Goal: Information Seeking & Learning: Learn about a topic

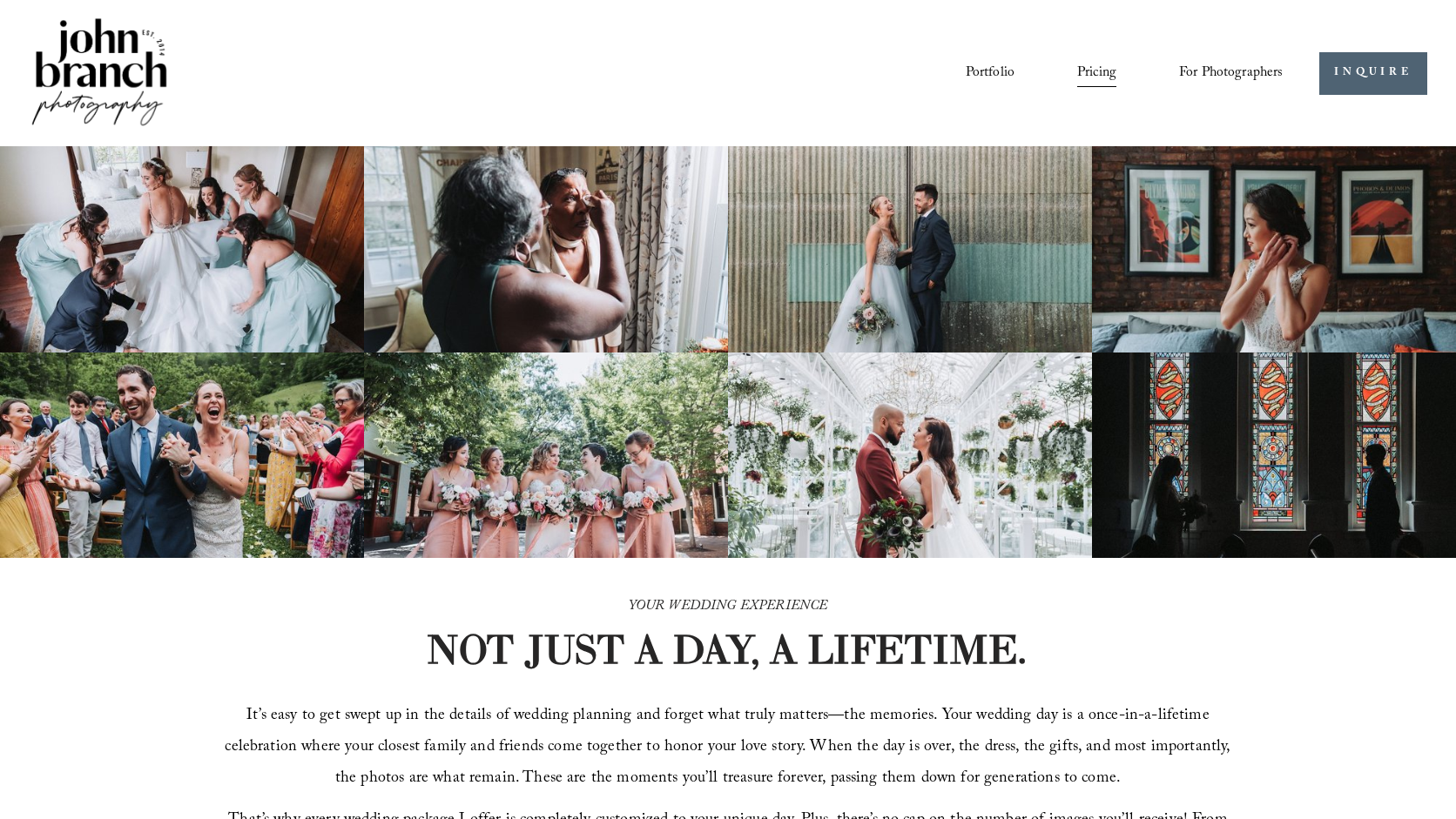
click at [554, 87] on div "Portfolio Pricing For Photographers Presets Education Courses Blog" at bounding box center [745, 72] width 1077 height 29
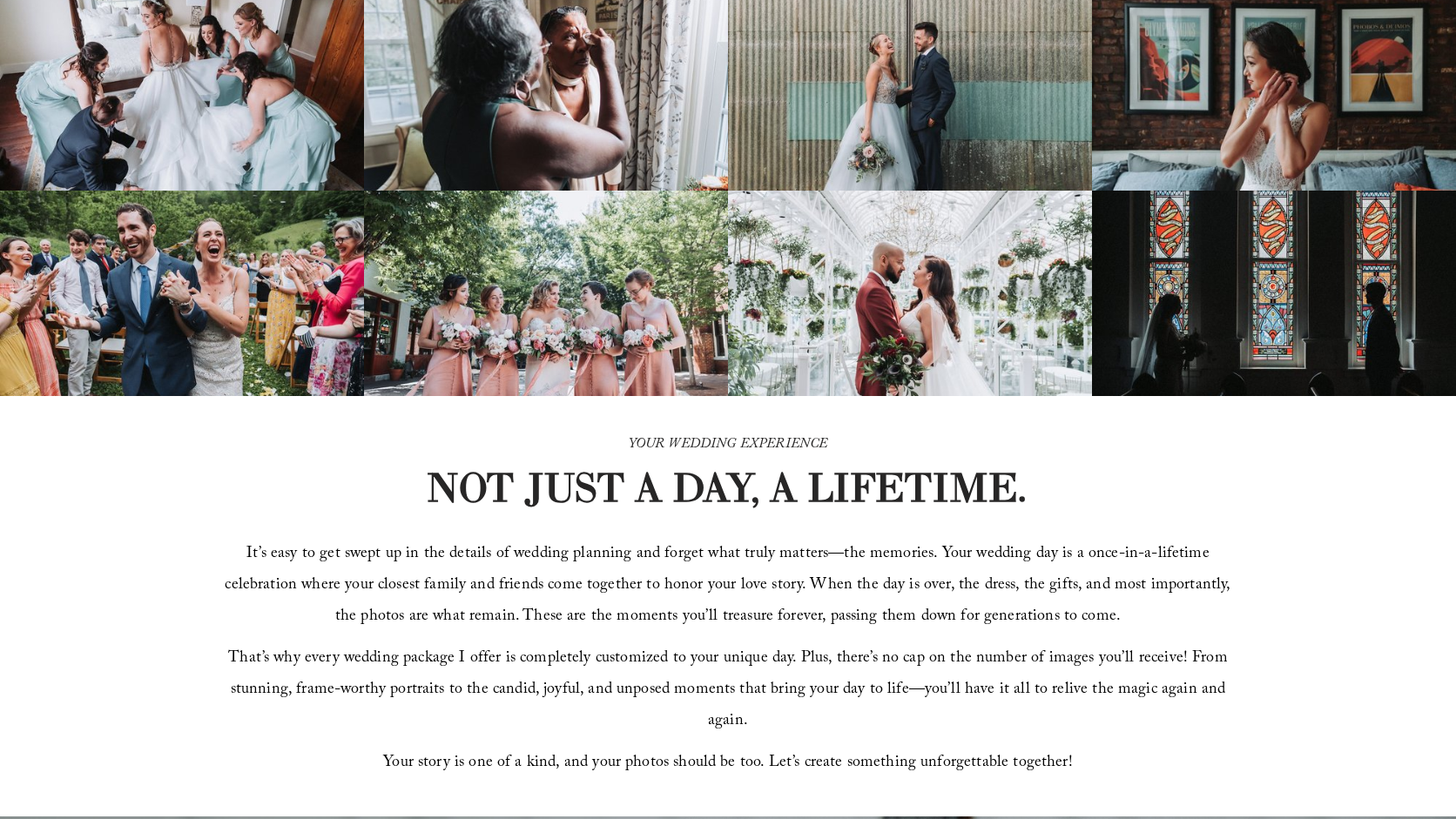
scroll to position [271, 0]
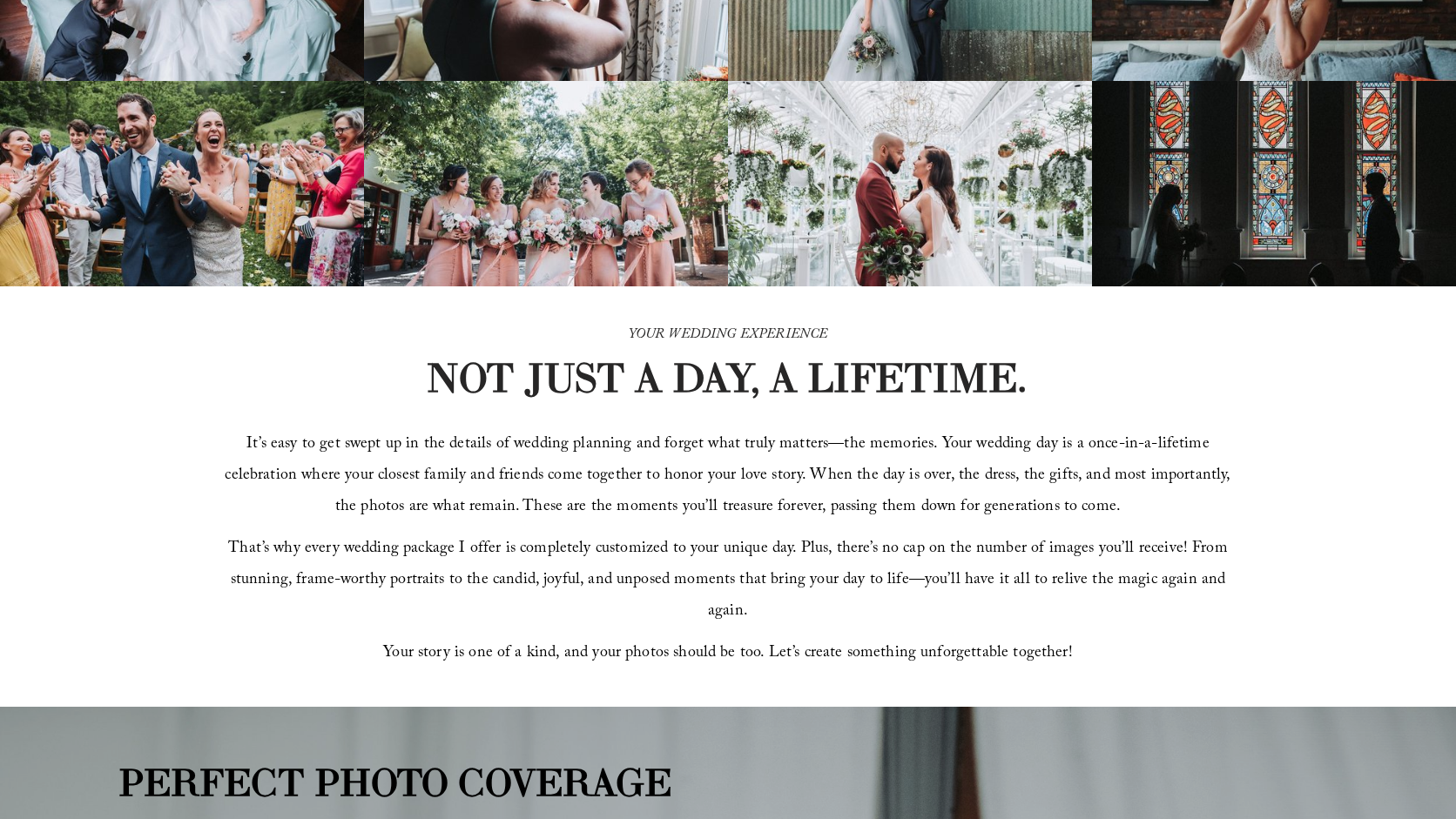
drag, startPoint x: 758, startPoint y: 195, endPoint x: 578, endPoint y: 239, distance: 185.3
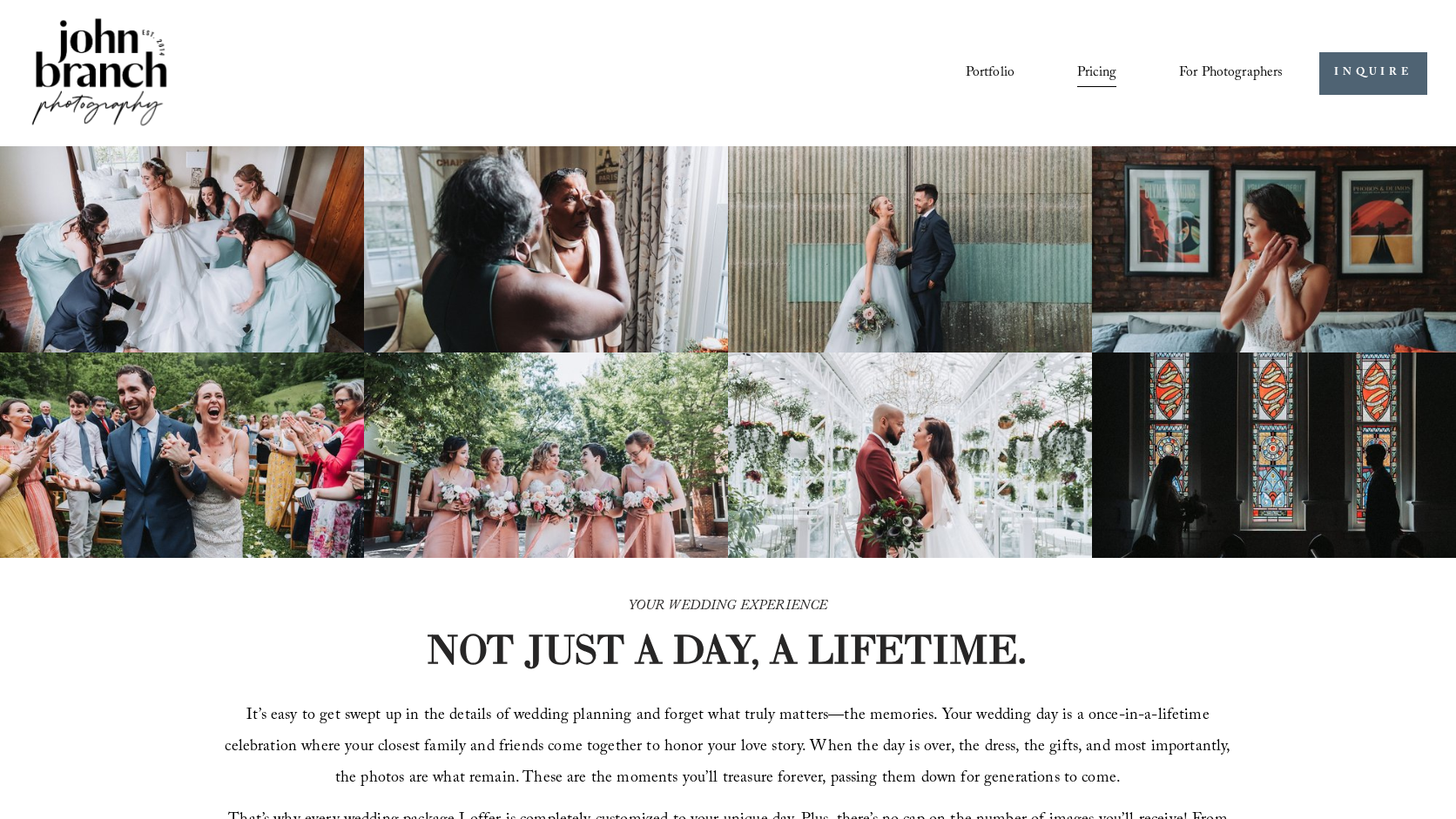
click at [593, 277] on img at bounding box center [546, 249] width 364 height 206
click at [793, 402] on img at bounding box center [911, 455] width 364 height 206
click at [824, 227] on img at bounding box center [911, 249] width 364 height 206
click at [823, 436] on img at bounding box center [911, 455] width 364 height 206
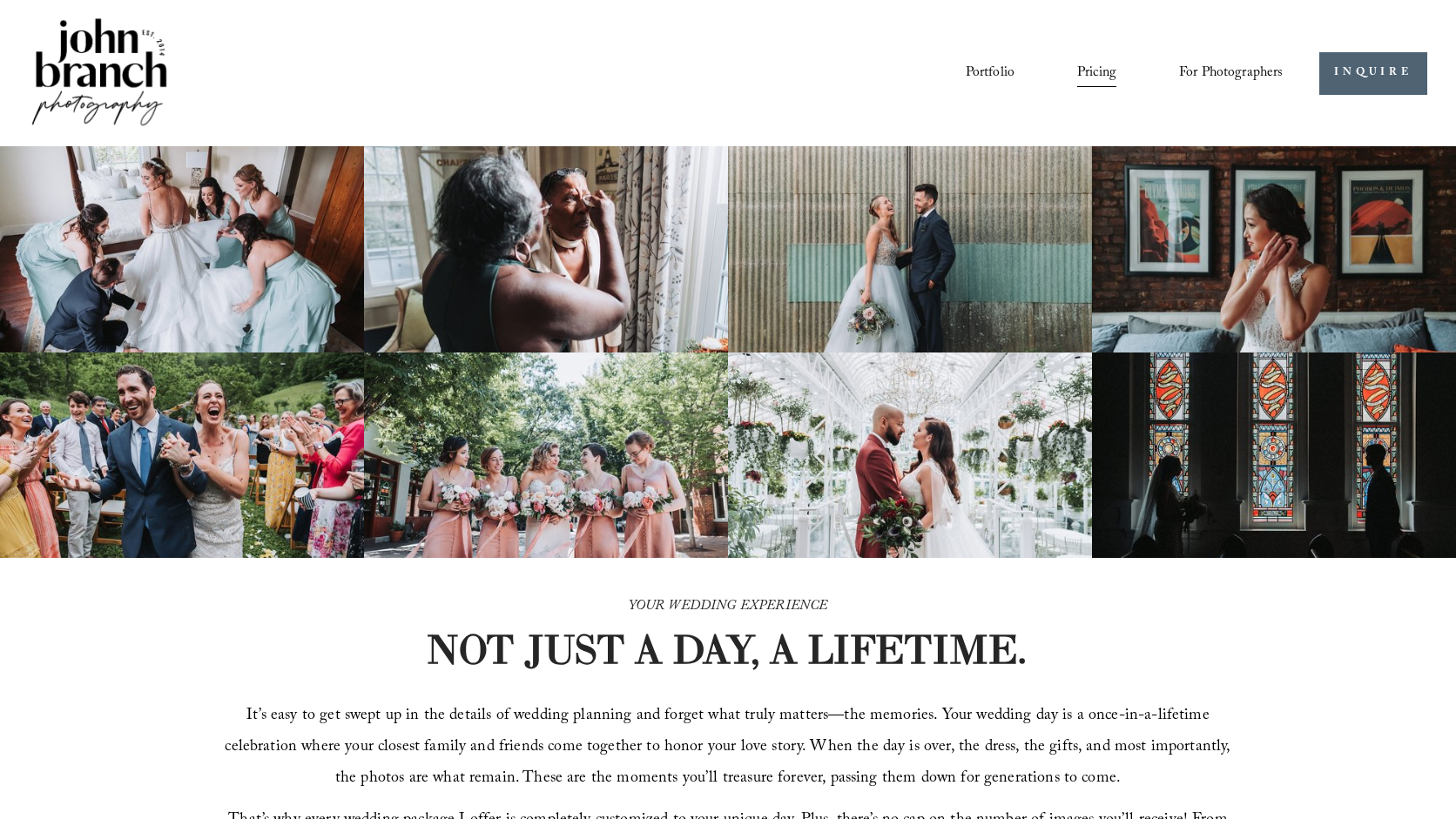
click at [823, 436] on img at bounding box center [911, 455] width 364 height 206
click at [131, 58] on img at bounding box center [100, 73] width 141 height 118
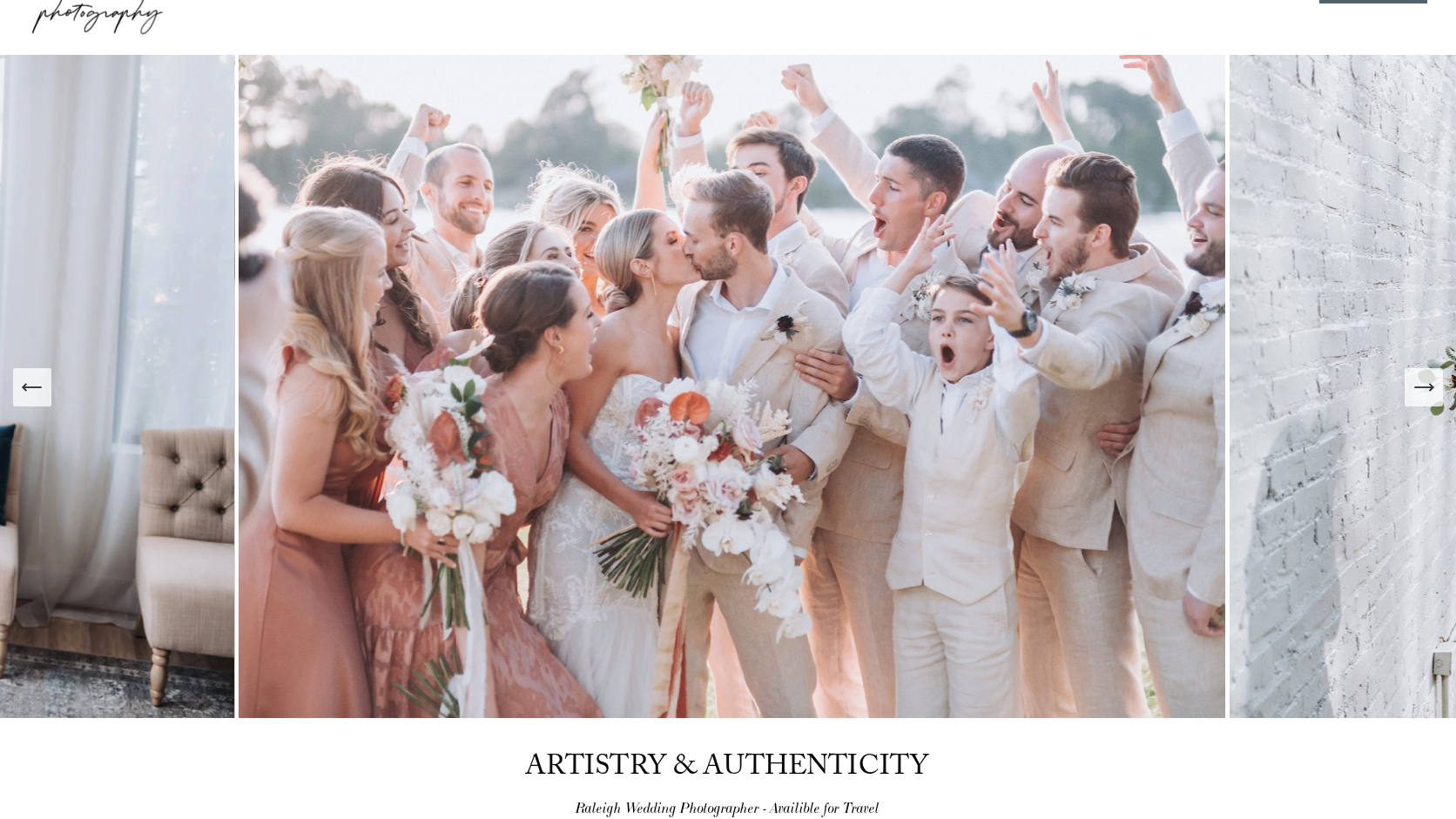
scroll to position [111, 0]
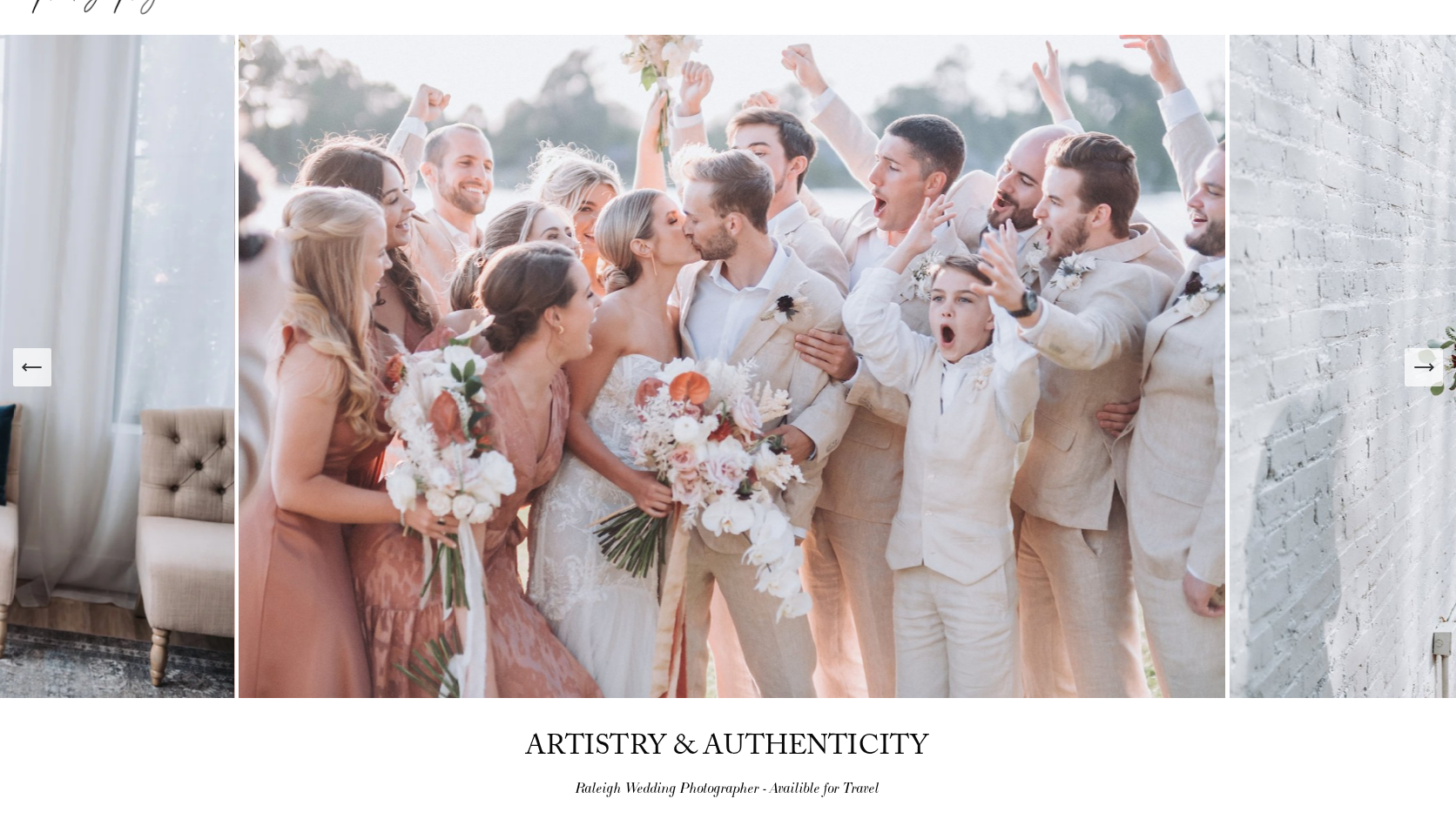
click at [1423, 360] on icon "Next Slide" at bounding box center [1424, 368] width 25 height 25
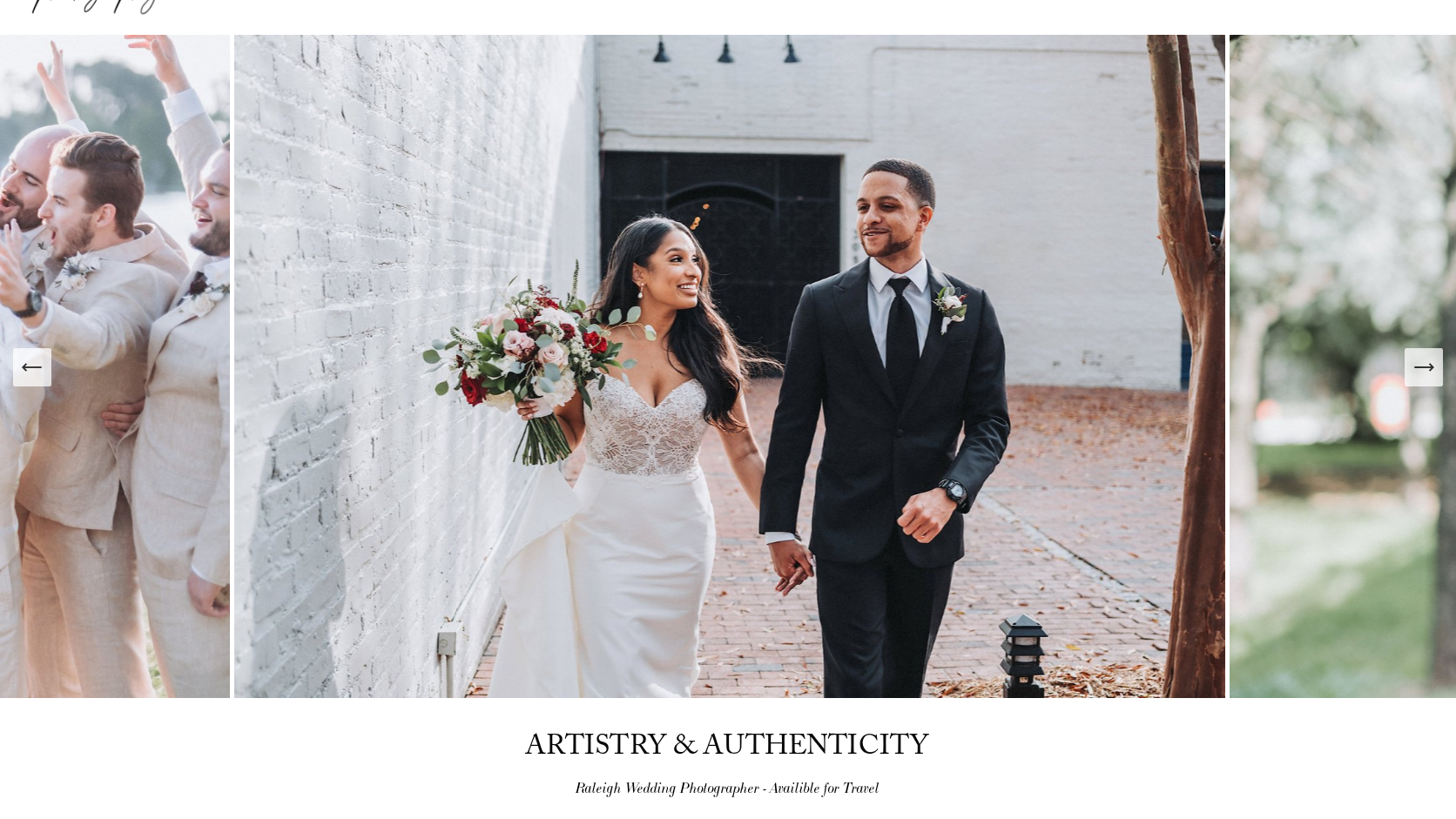
click at [1423, 360] on icon "Next Slide" at bounding box center [1424, 368] width 25 height 25
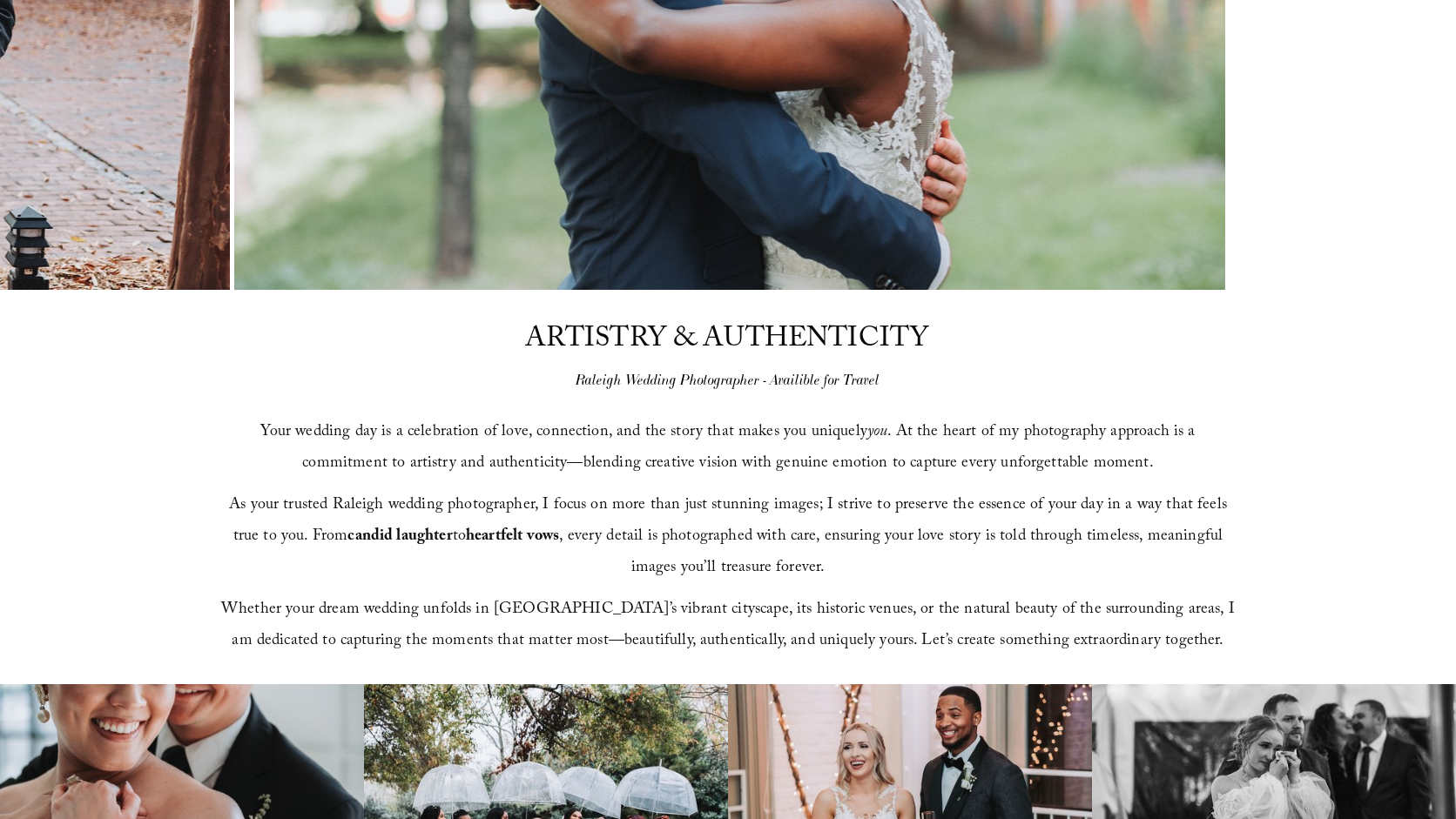
scroll to position [594, 0]
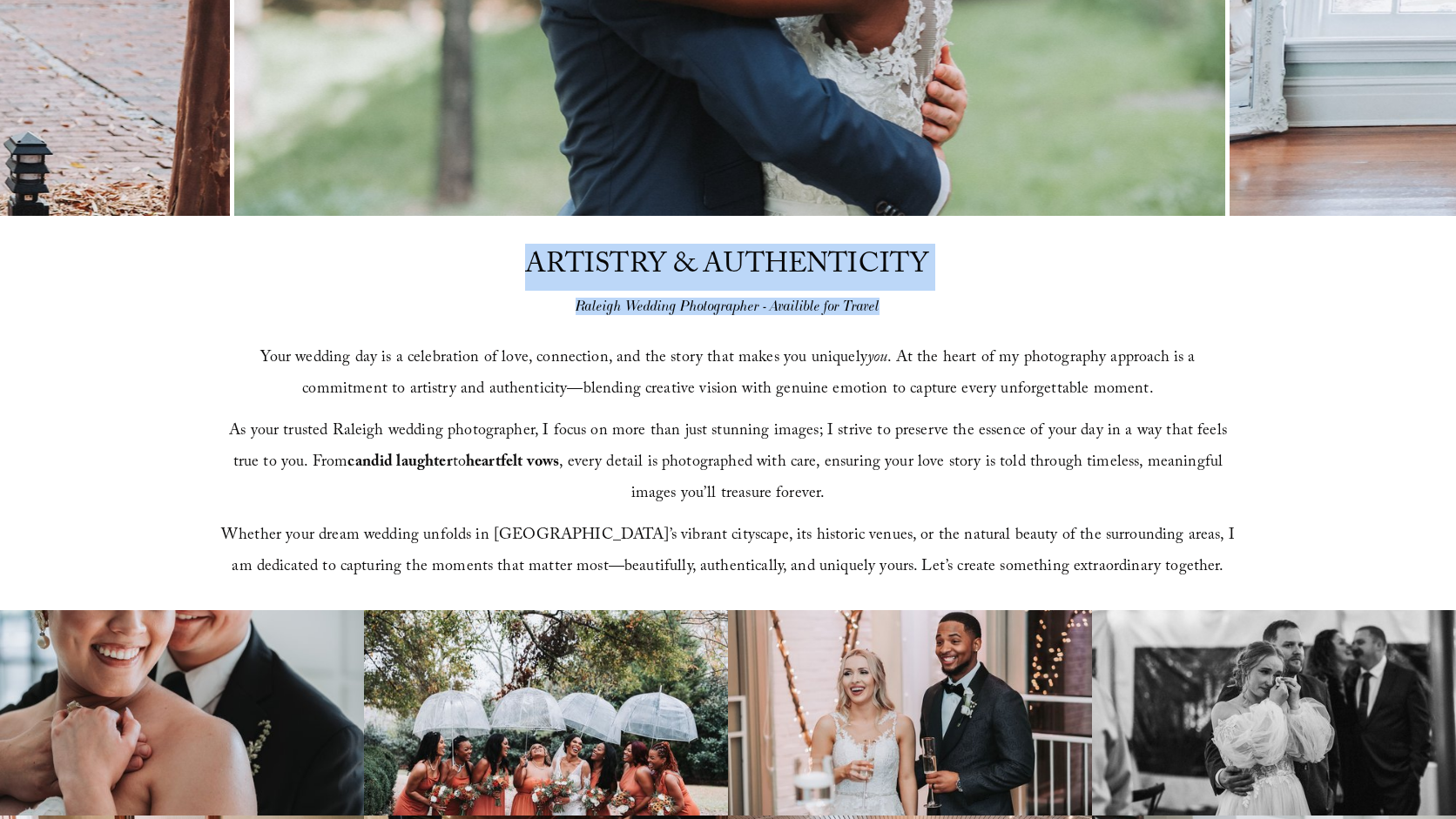
drag, startPoint x: 503, startPoint y: 263, endPoint x: 989, endPoint y: 368, distance: 497.2
click at [989, 368] on div "ARTISTRY & AUTHENTICITY Raleigh Wedding Photographer - Availible for Travel You…" at bounding box center [728, 413] width 1456 height 394
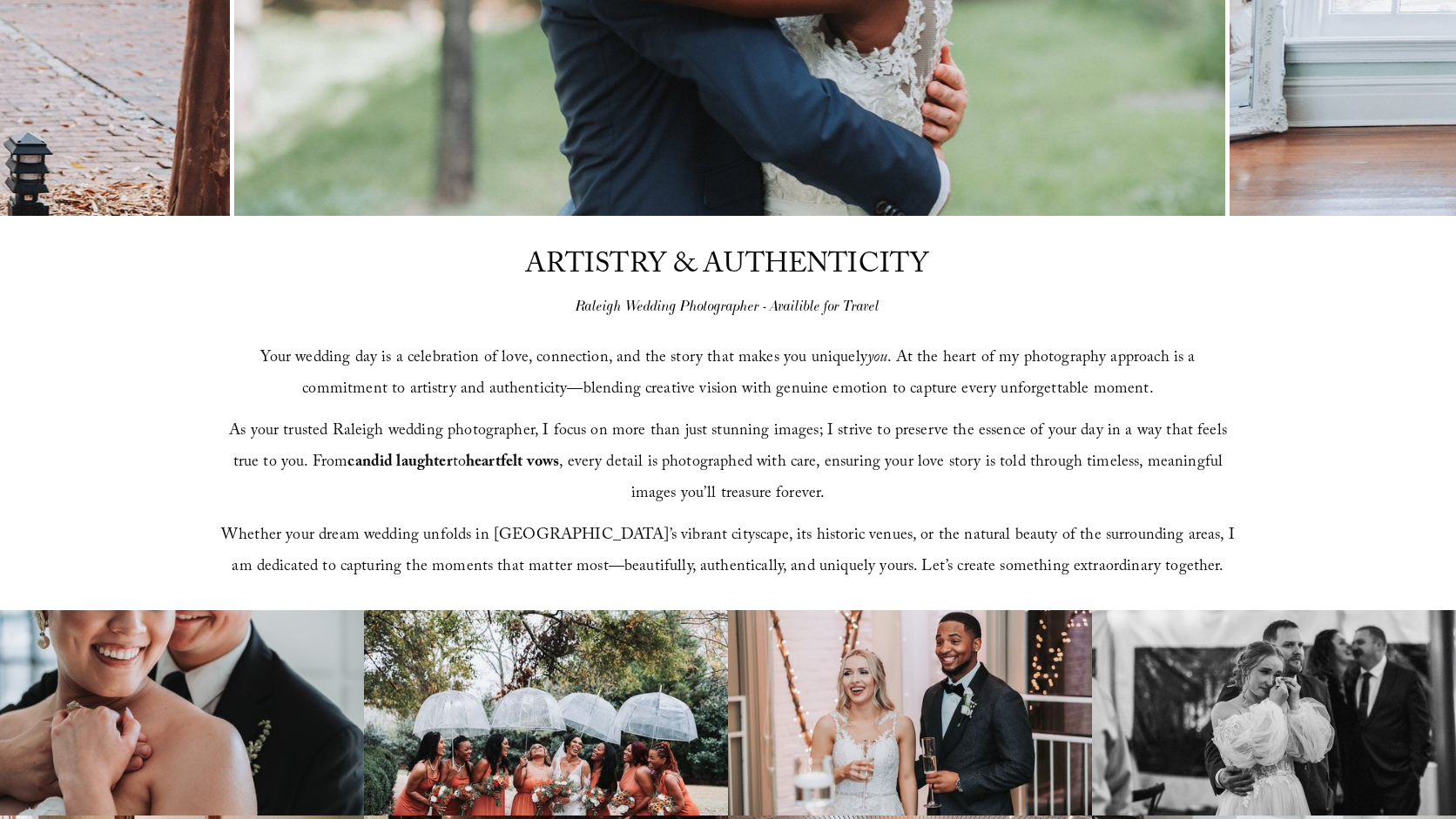
click at [987, 503] on p "As your trusted Raleigh wedding photographer, I focus on more than just stunnin…" at bounding box center [728, 464] width 1017 height 94
drag, startPoint x: 393, startPoint y: 475, endPoint x: 560, endPoint y: 475, distance: 167.0
click at [560, 475] on span "As your trusted Raleigh wedding photographer, I focus on more than just stunnin…" at bounding box center [730, 463] width 1002 height 89
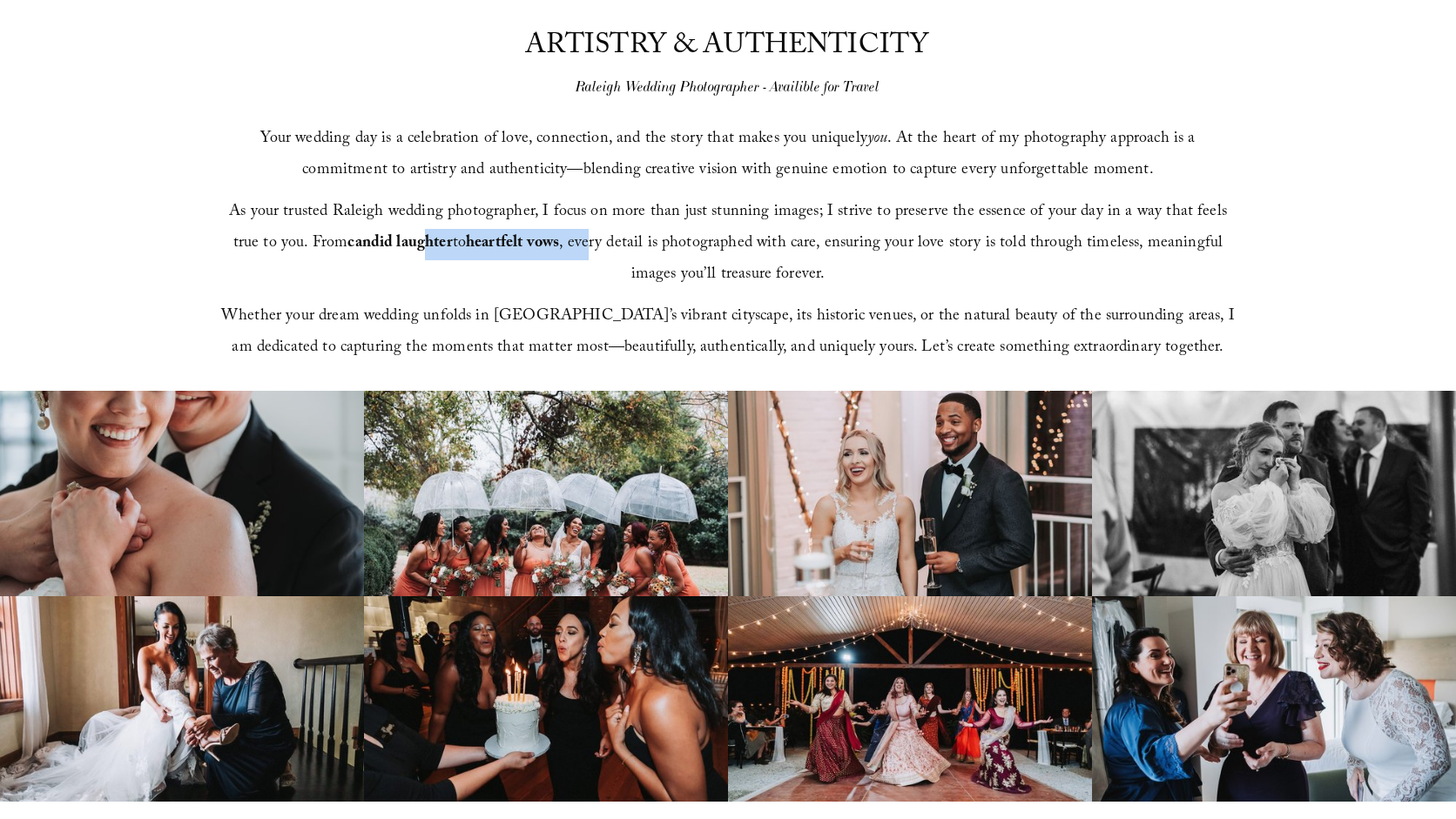
scroll to position [876, 0]
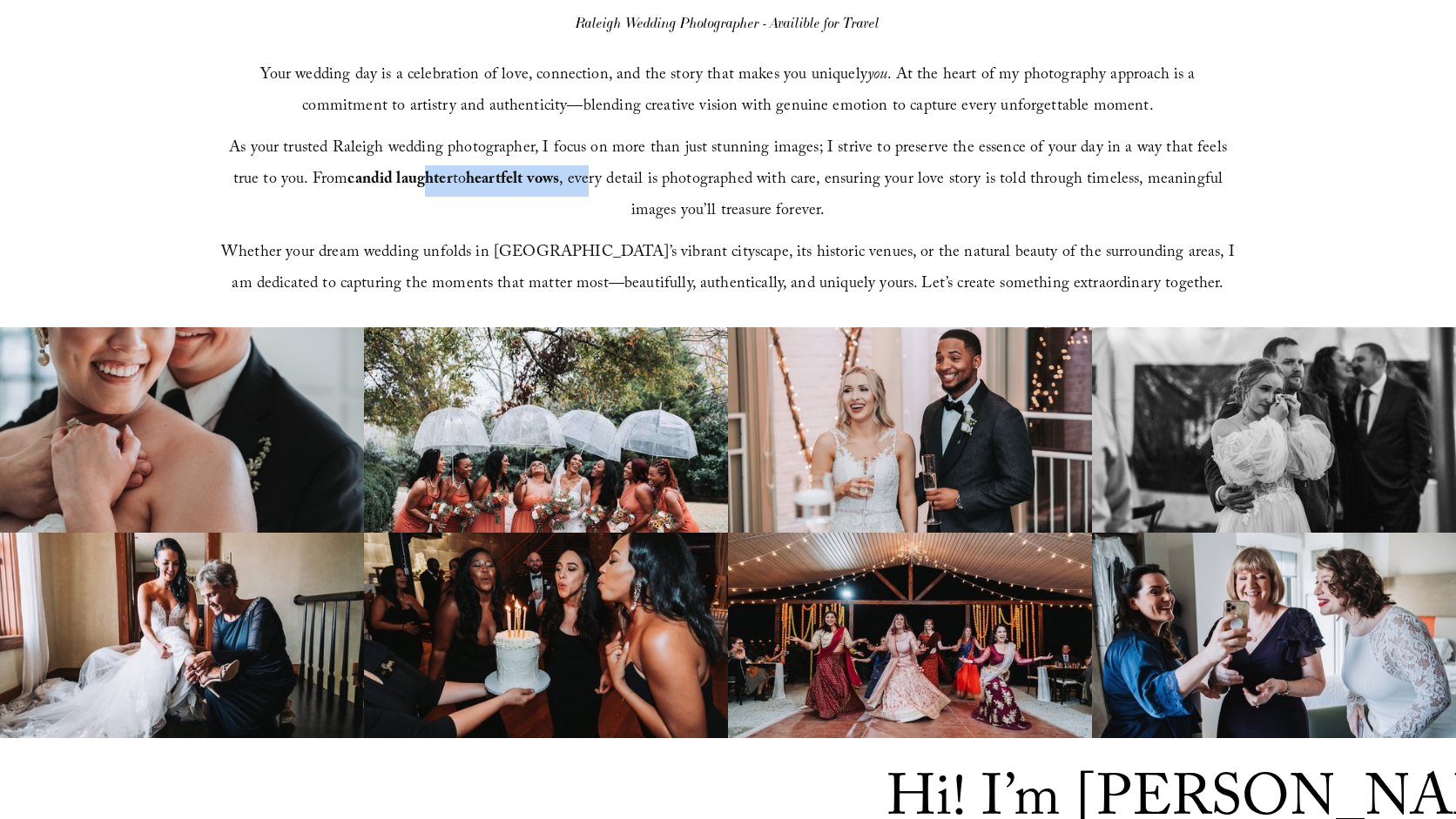
click at [546, 578] on img at bounding box center [546, 635] width 364 height 206
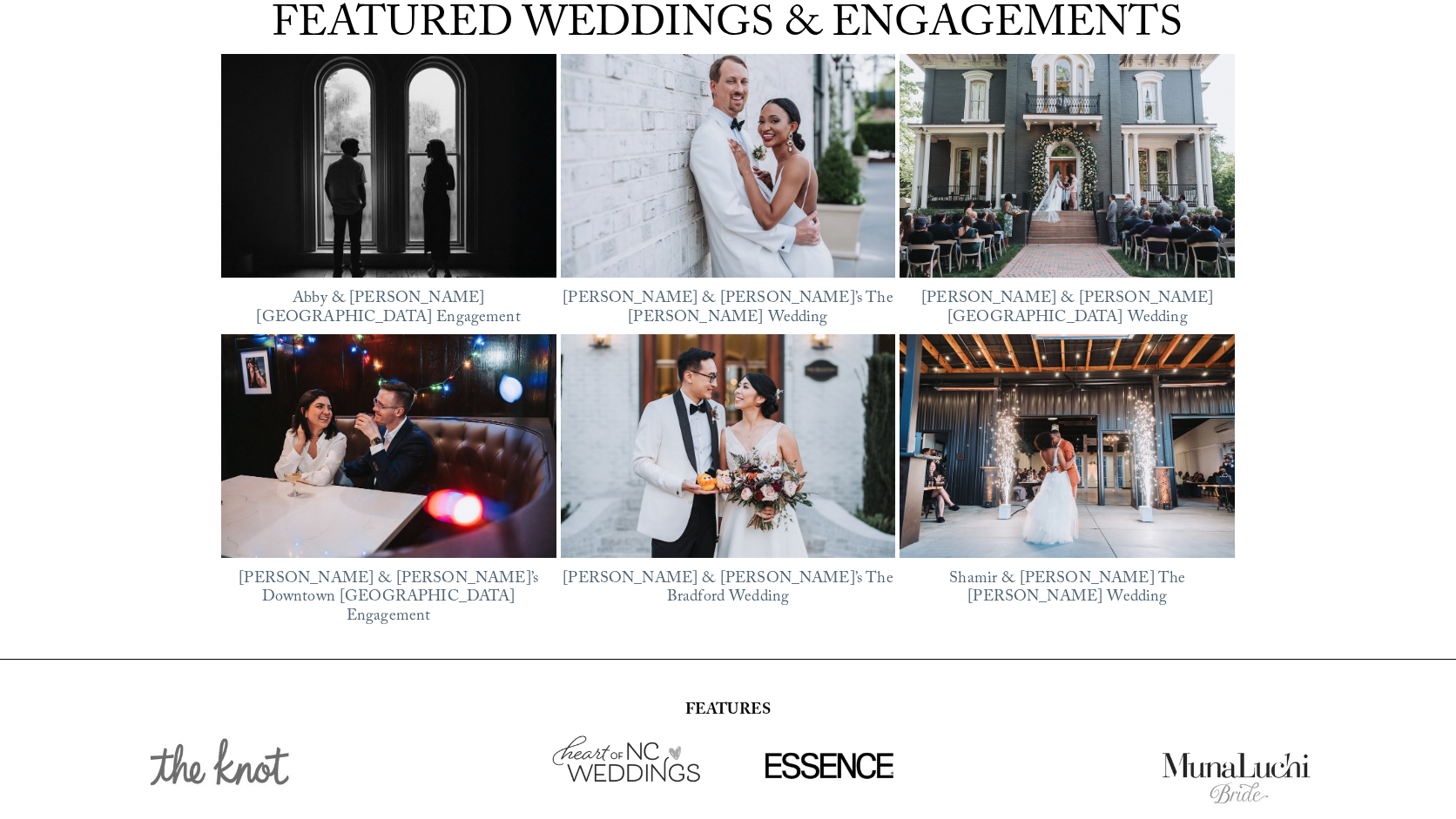
scroll to position [2172, 0]
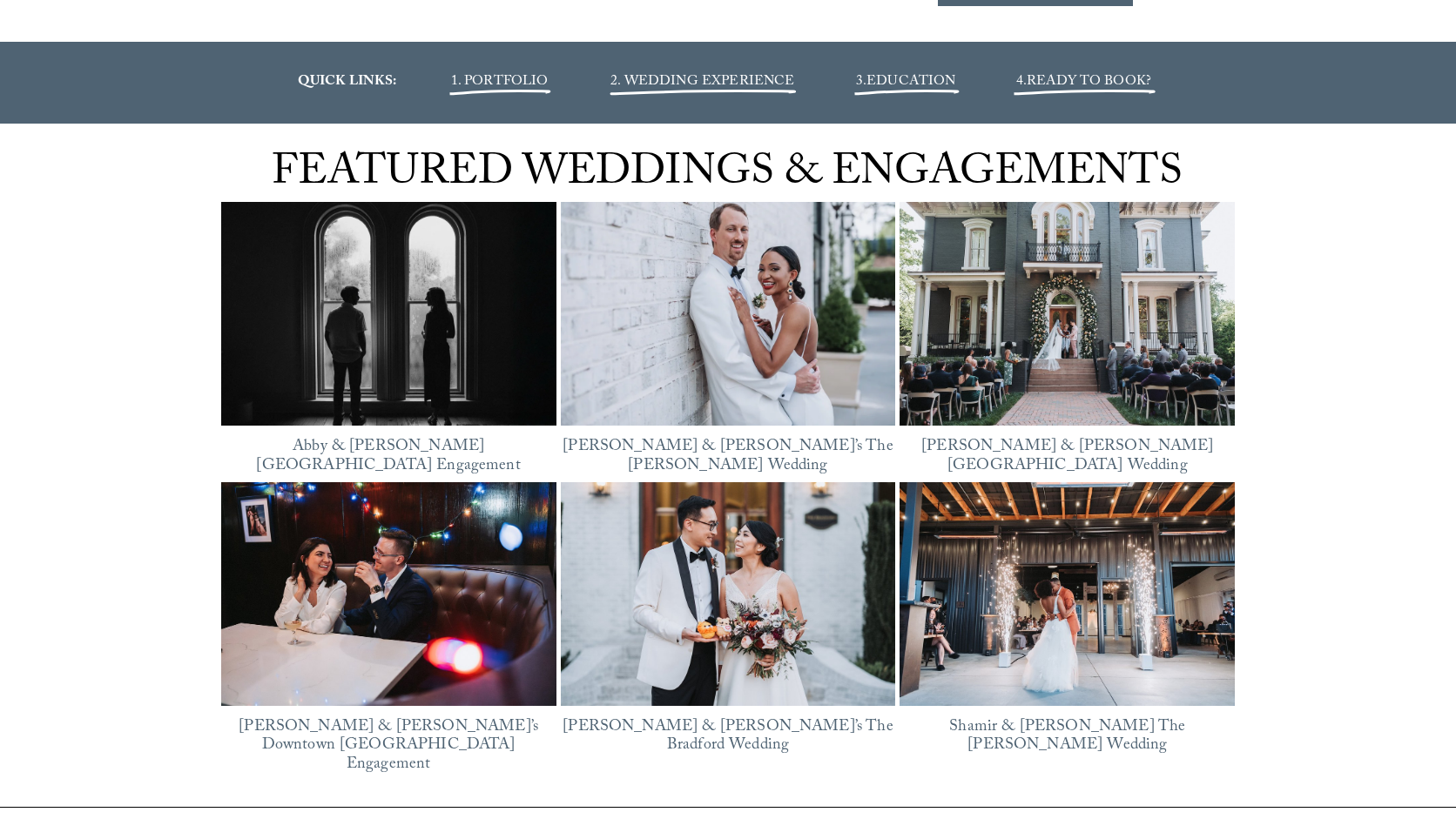
click at [592, 164] on span "FEATURED WEDDINGS & ENGAGEMENTS" at bounding box center [727, 177] width 911 height 72
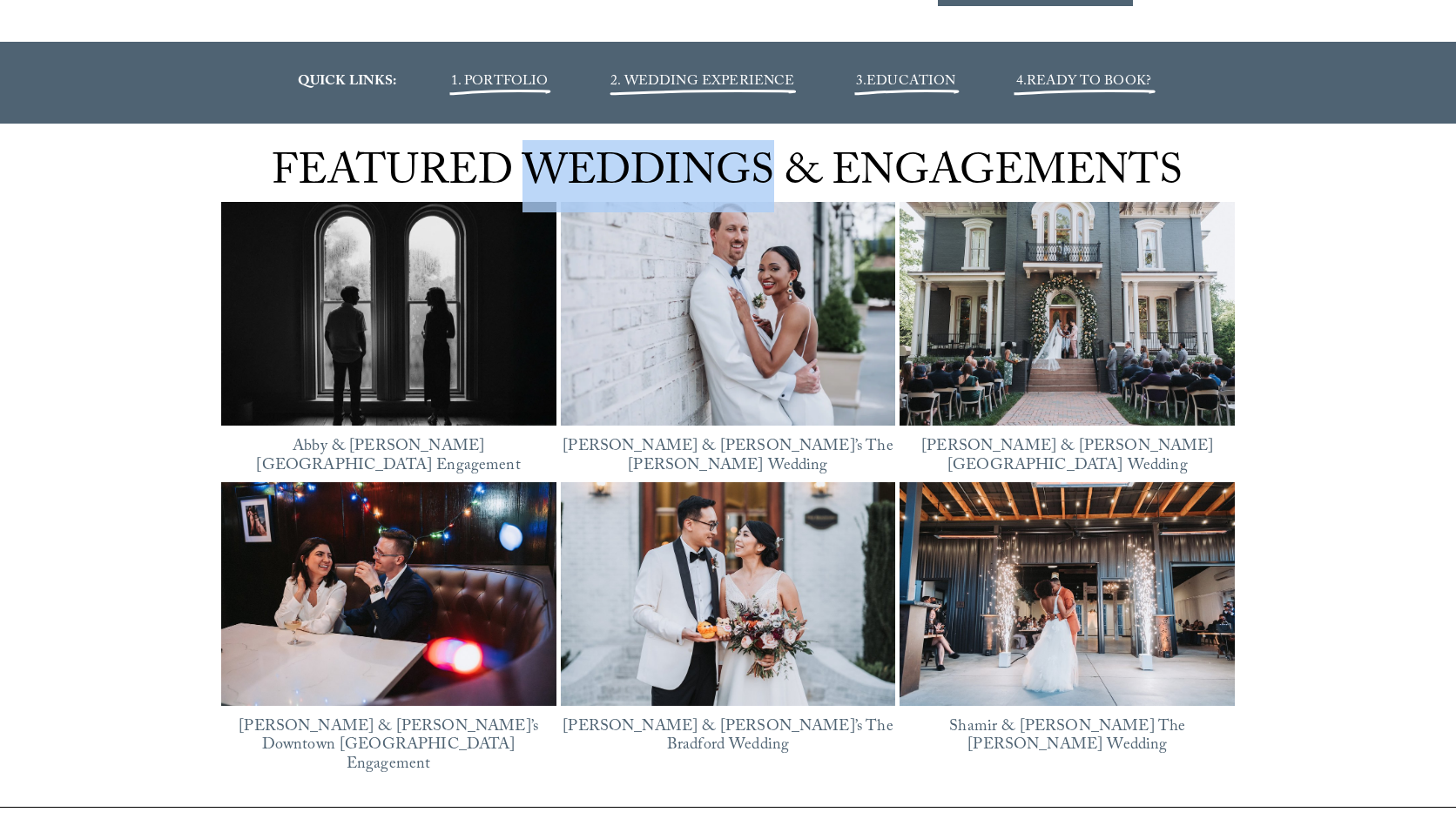
click at [592, 164] on span "FEATURED WEDDINGS & ENGAGEMENTS" at bounding box center [727, 177] width 911 height 72
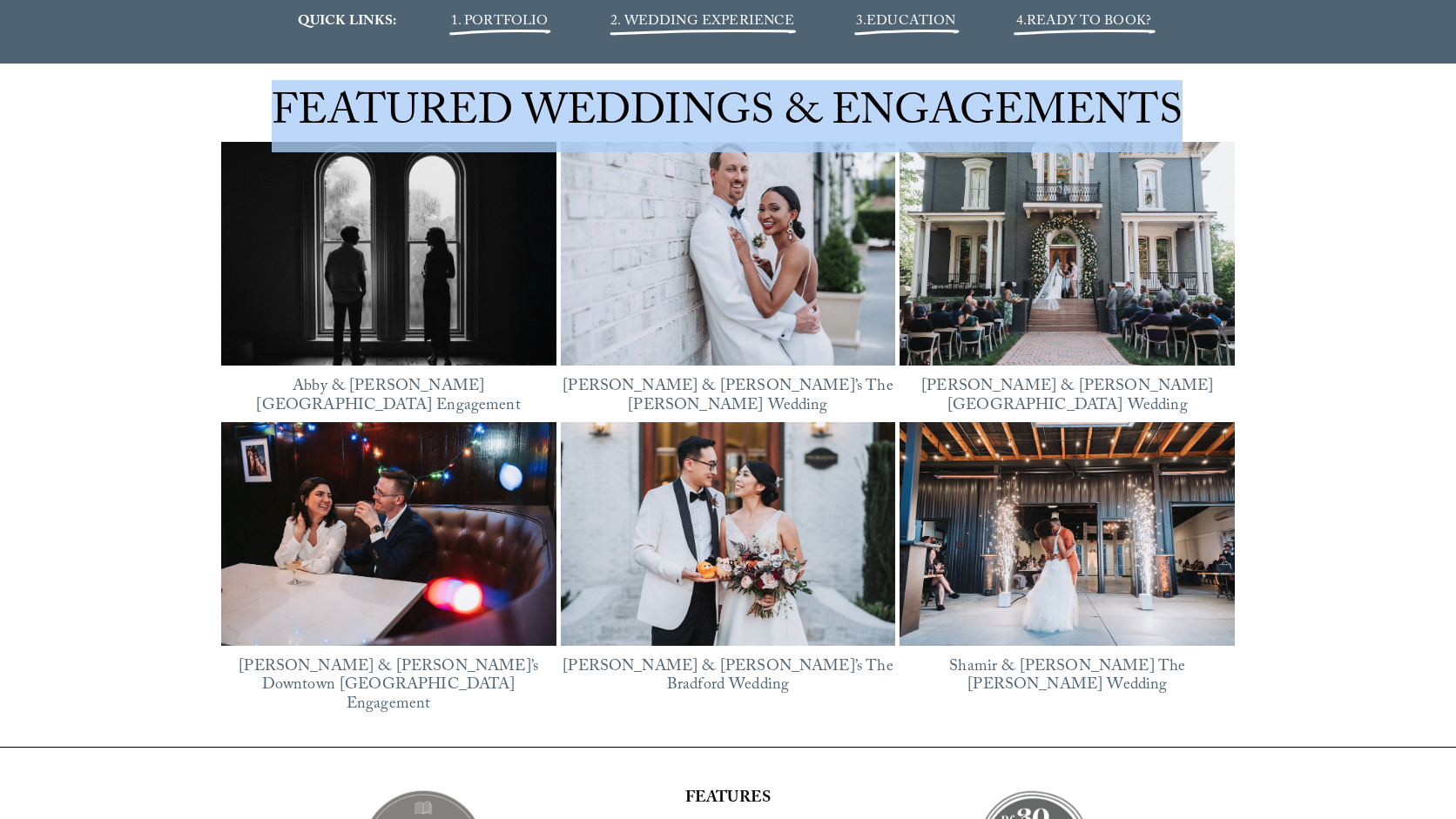
scroll to position [2225, 0]
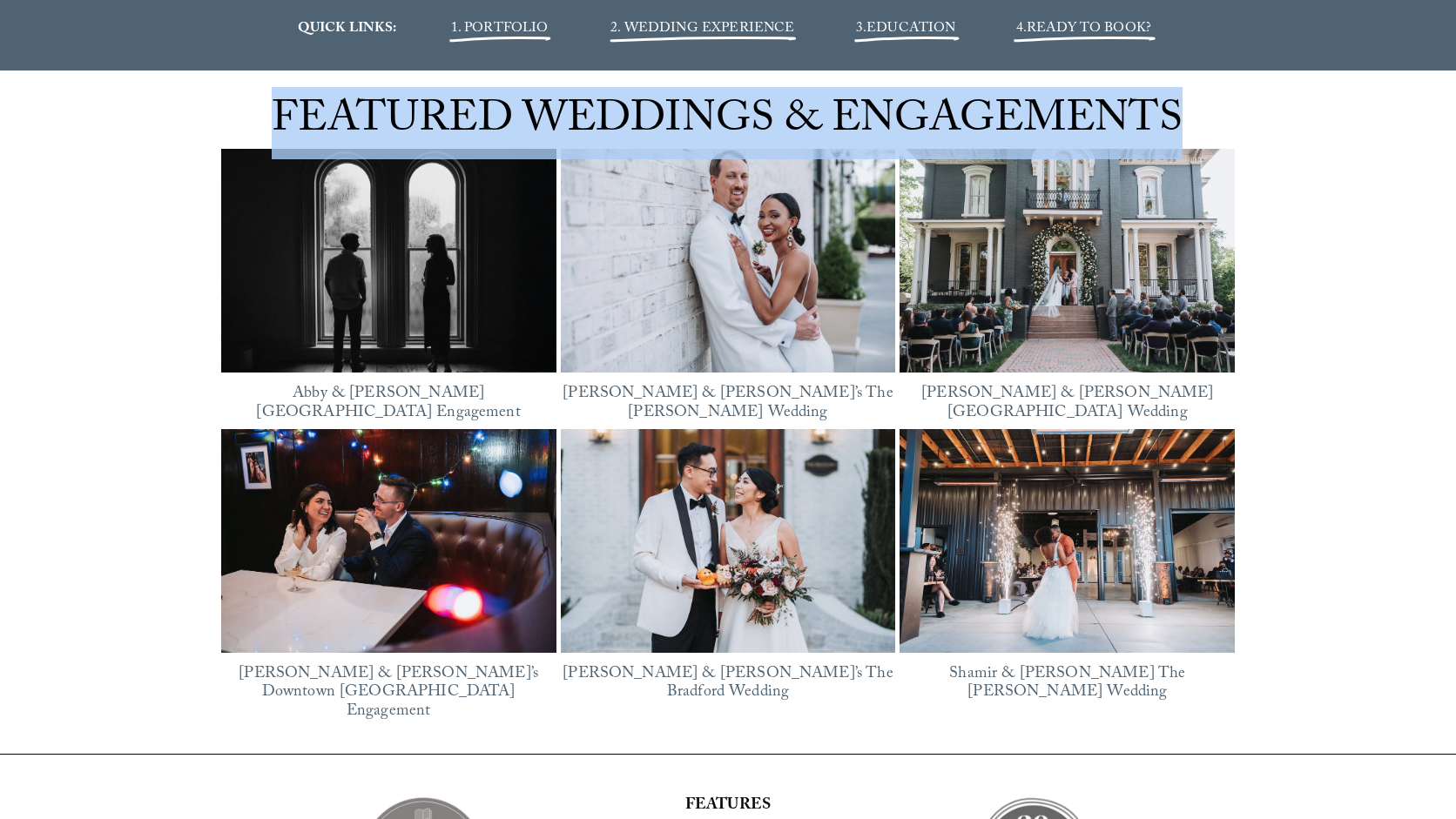
click at [898, 103] on span "FEATURED WEDDINGS & ENGAGEMENTS" at bounding box center [727, 124] width 911 height 72
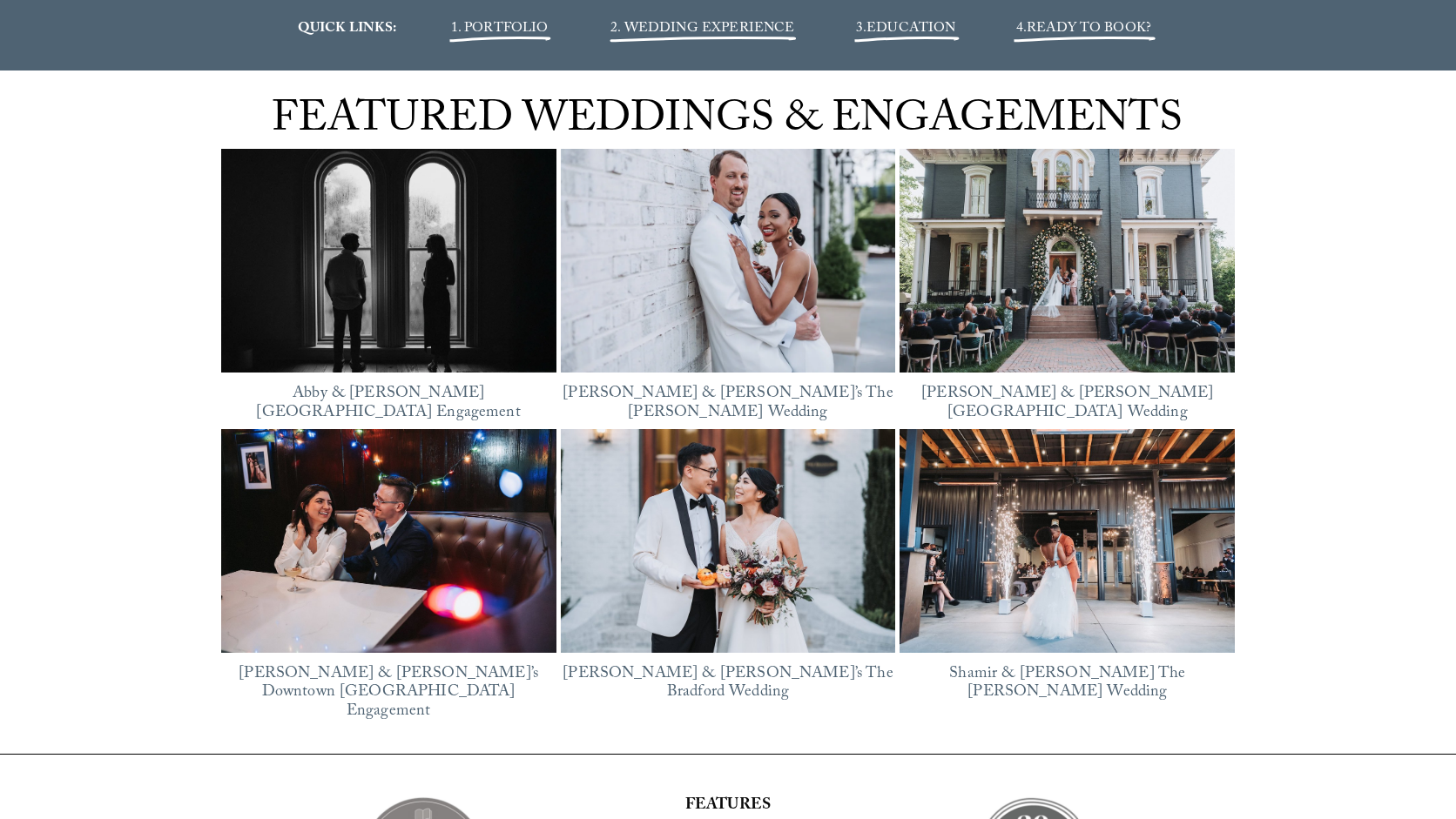
click at [898, 103] on span "FEATURED WEDDINGS & ENGAGEMENTS" at bounding box center [727, 124] width 911 height 72
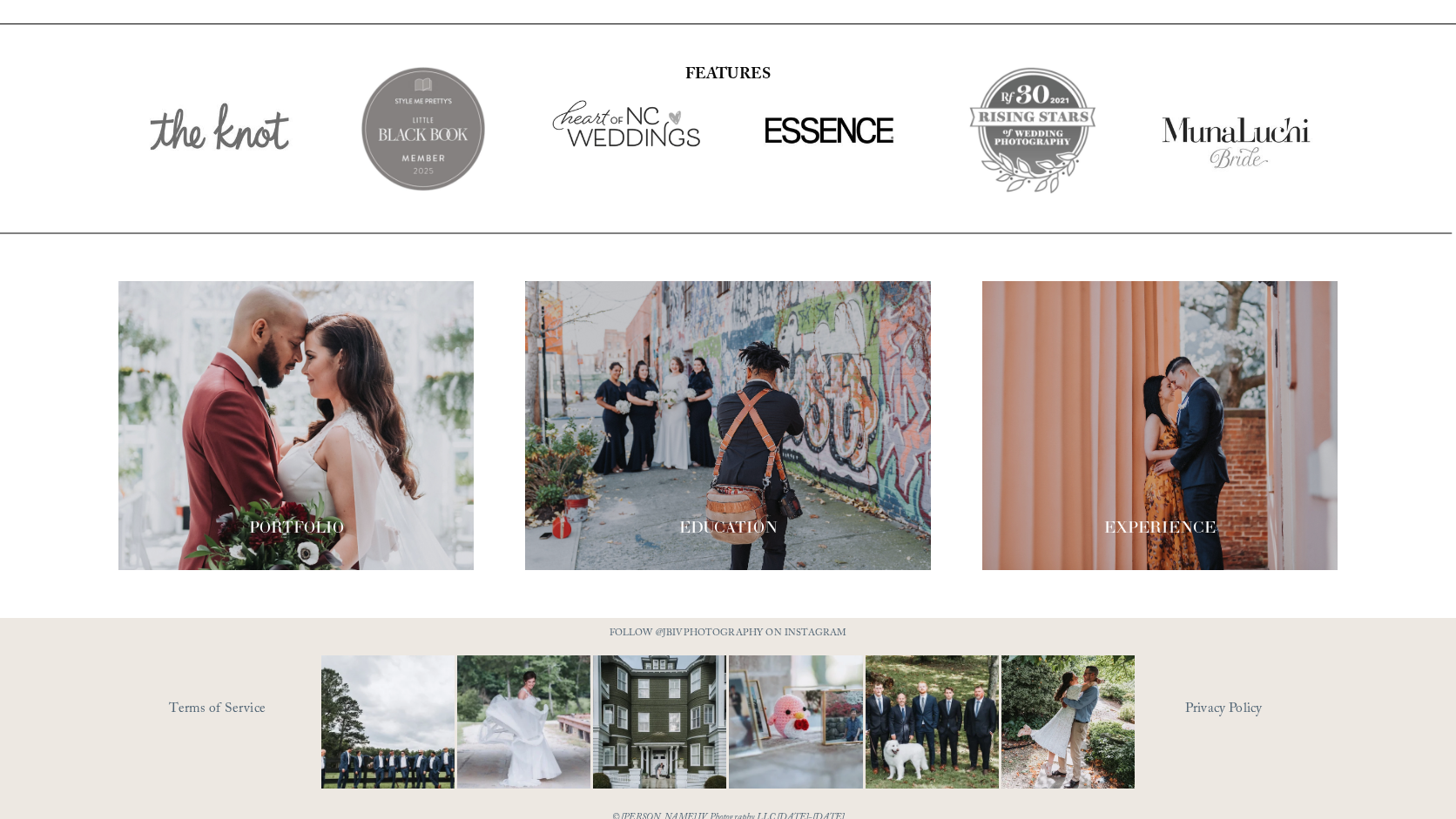
scroll to position [2961, 0]
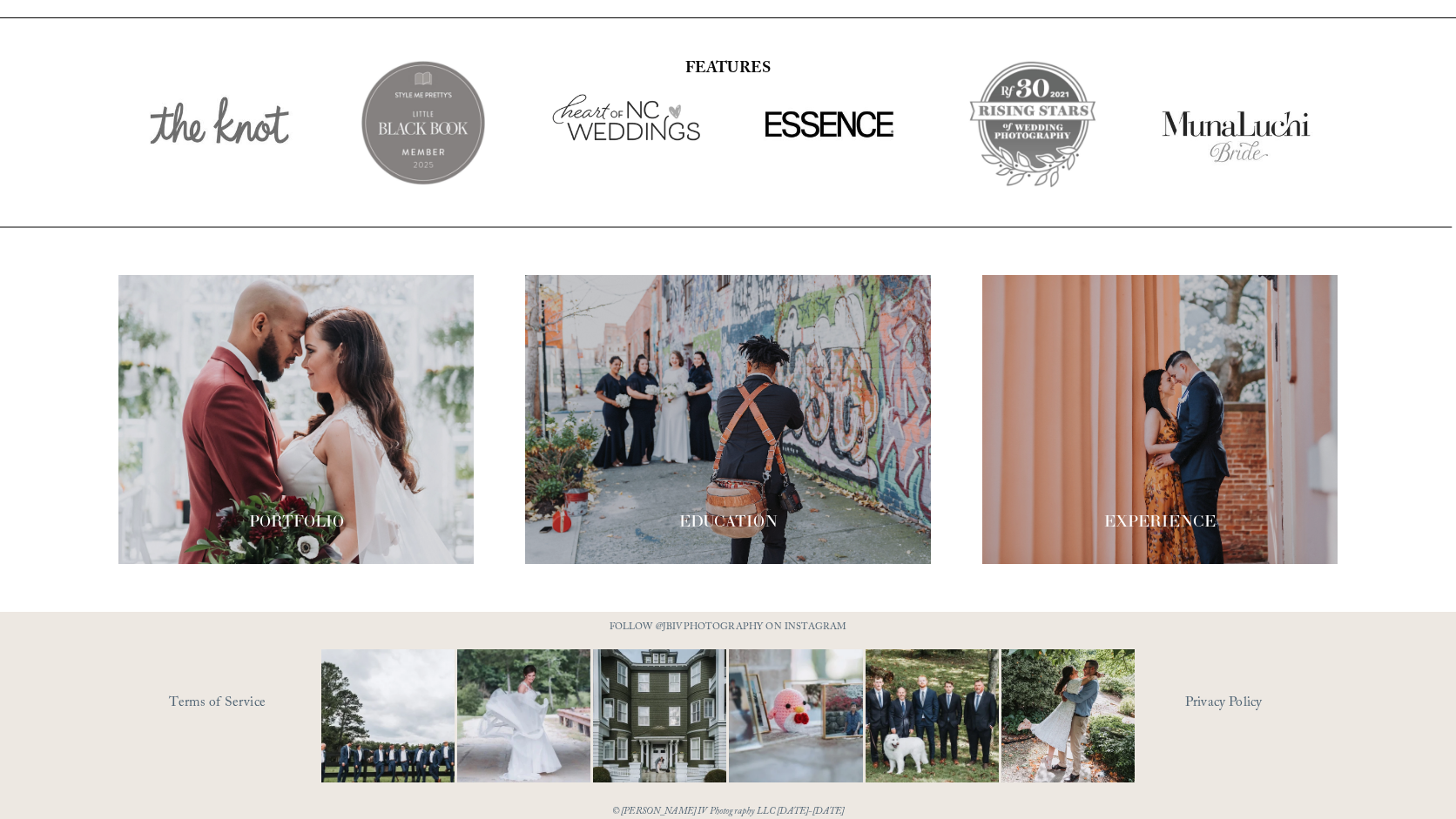
drag, startPoint x: 1081, startPoint y: 459, endPoint x: 964, endPoint y: 4, distance: 469.8
click at [728, 472] on div at bounding box center [728, 419] width 407 height 288
click at [1181, 348] on div at bounding box center [1160, 419] width 355 height 288
click at [358, 415] on div at bounding box center [296, 419] width 355 height 288
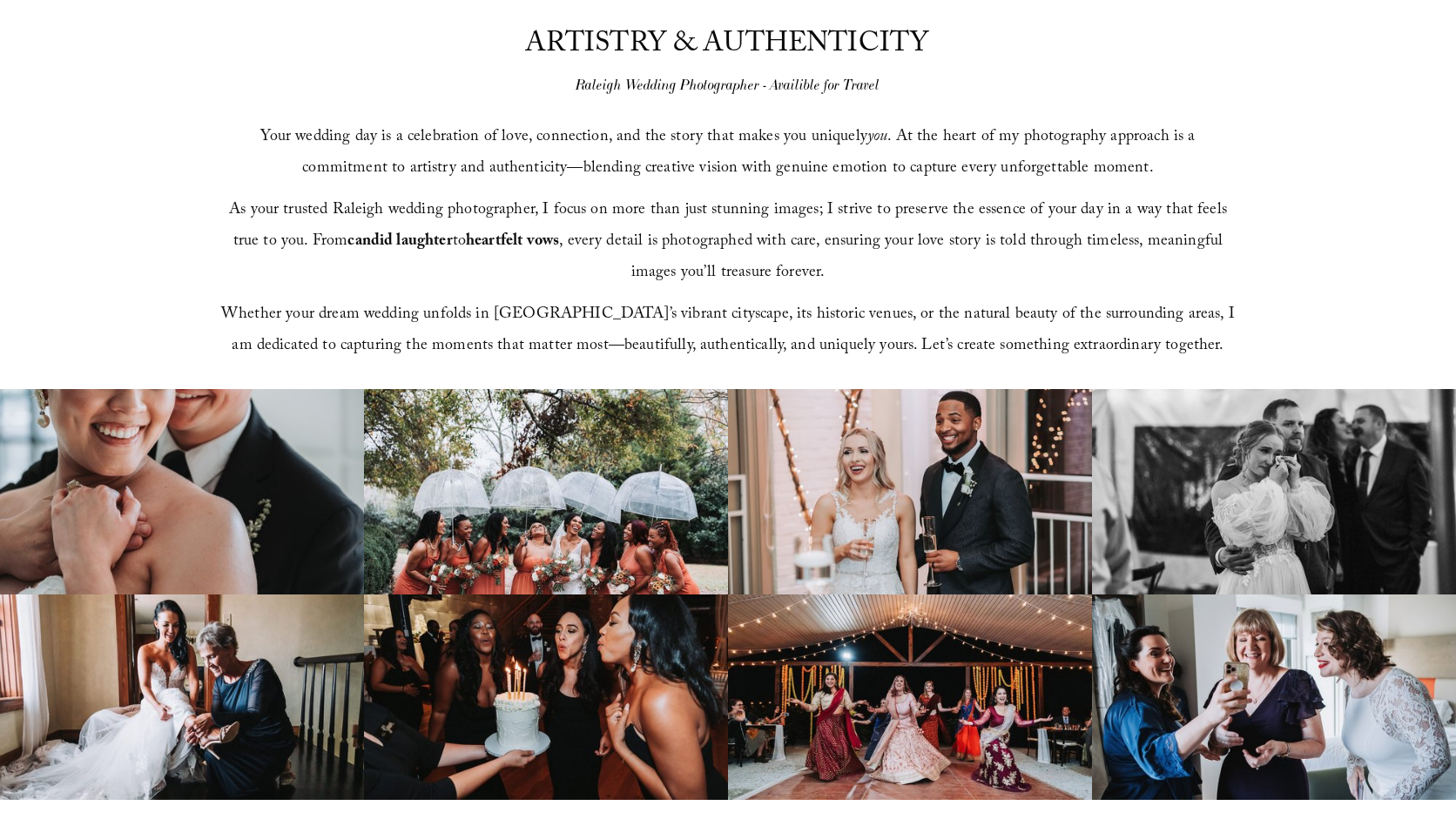
scroll to position [0, 0]
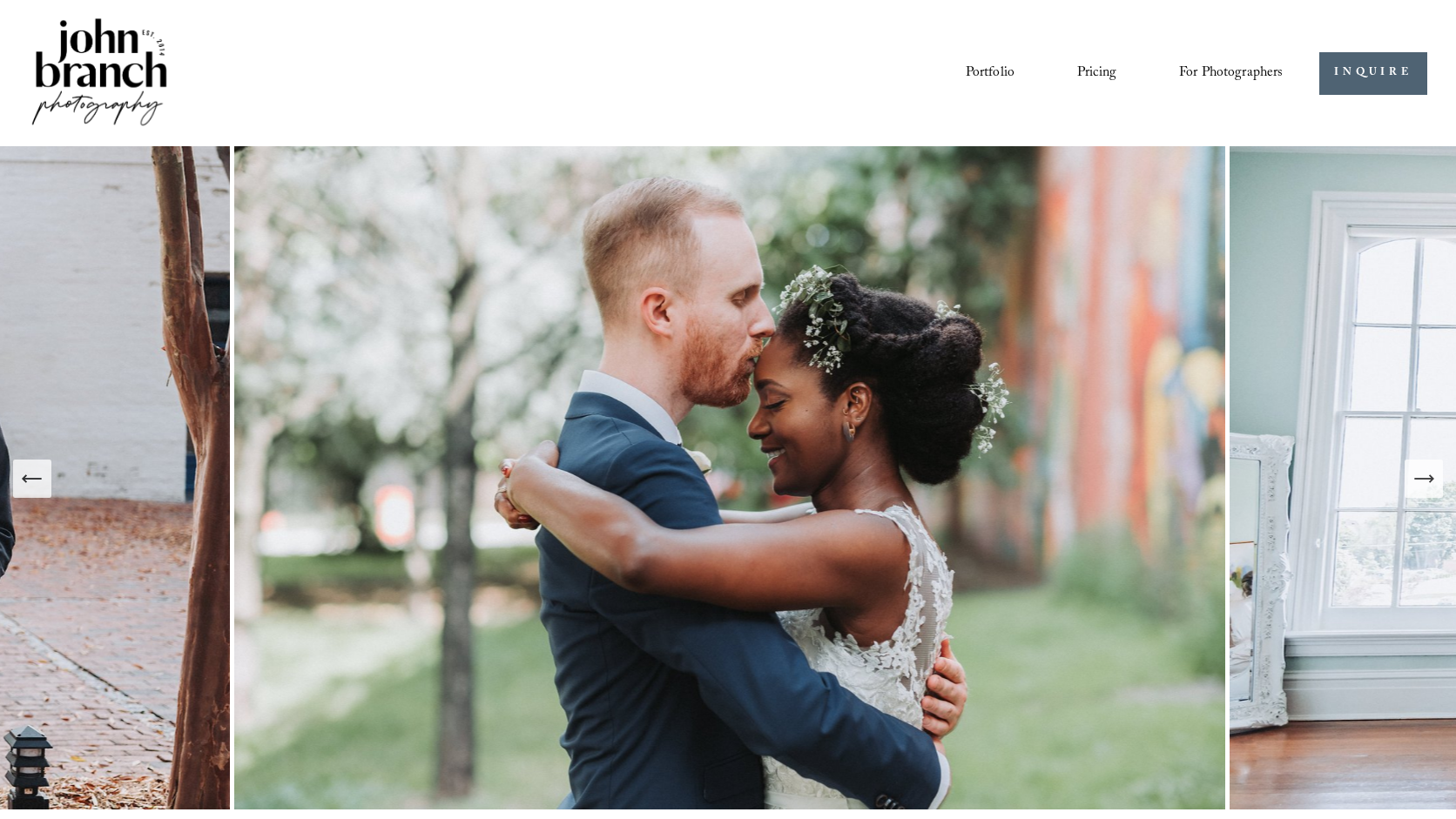
click at [587, 91] on div "Portfolio Pricing For Photographers Presets Education Courses" at bounding box center [656, 73] width 1254 height 118
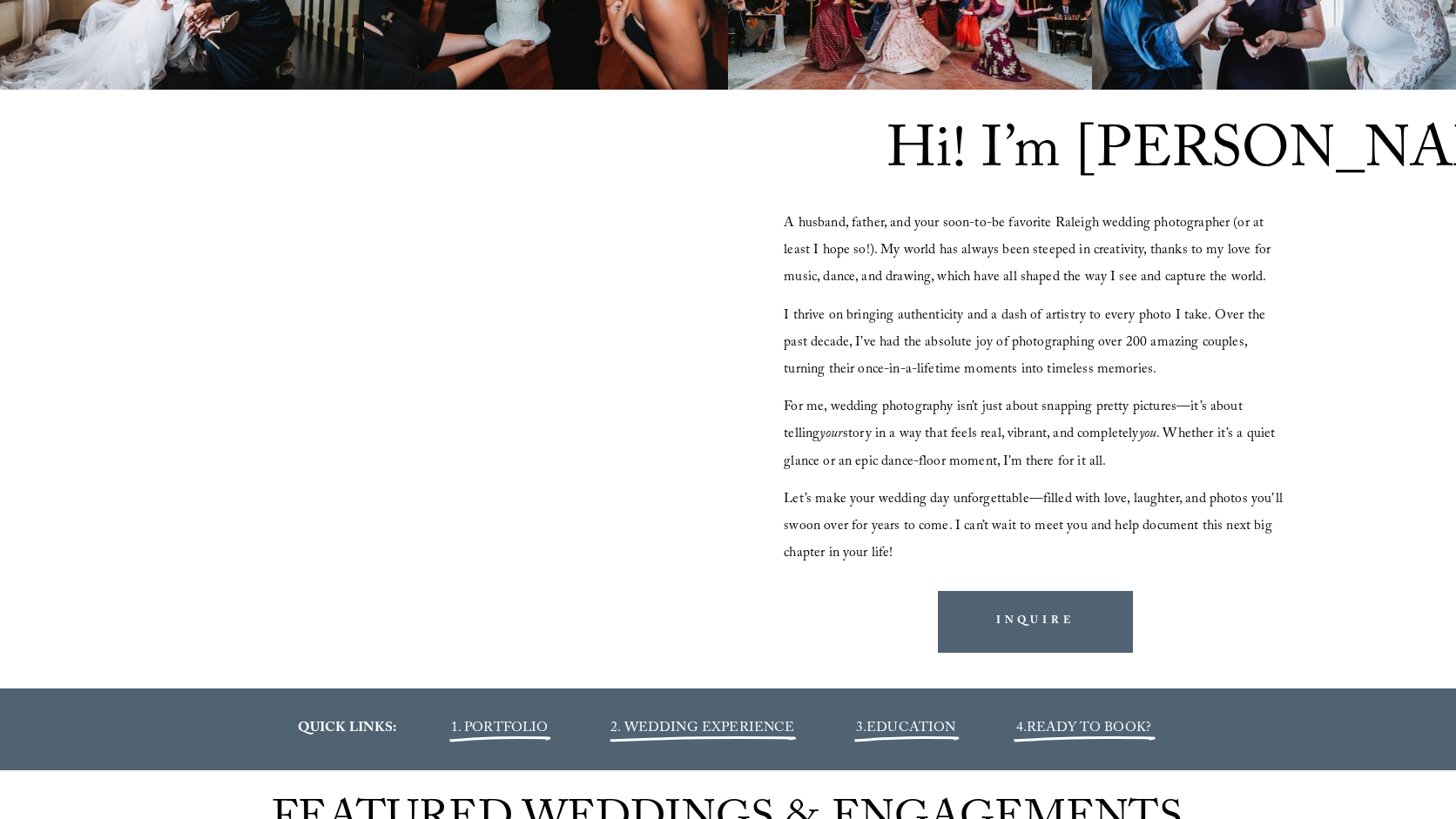
scroll to position [1529, 0]
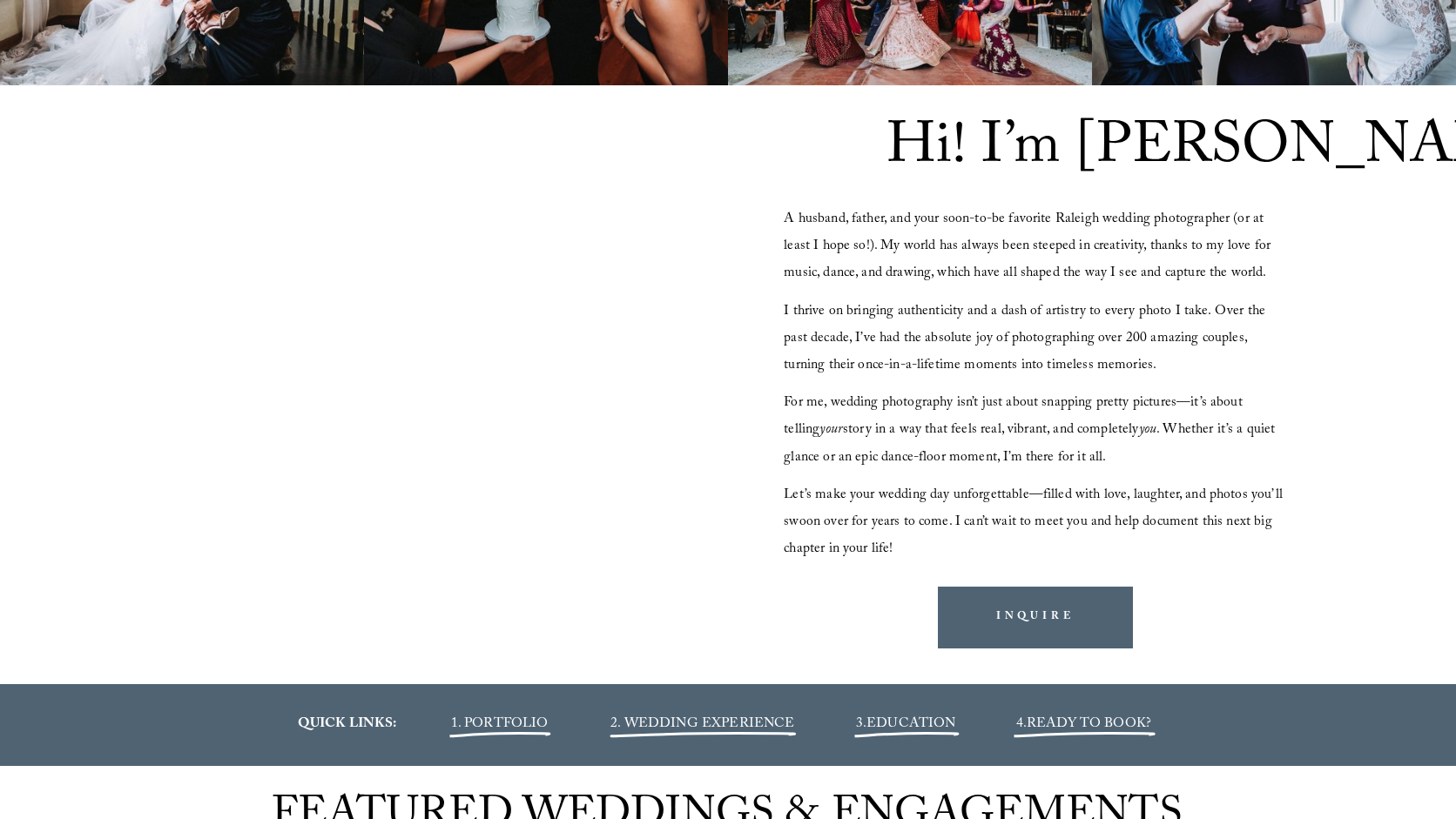
click at [811, 228] on span "A husband, father, and your soon-to-be favorite Raleigh wedding photographer (o…" at bounding box center [1029, 246] width 491 height 78
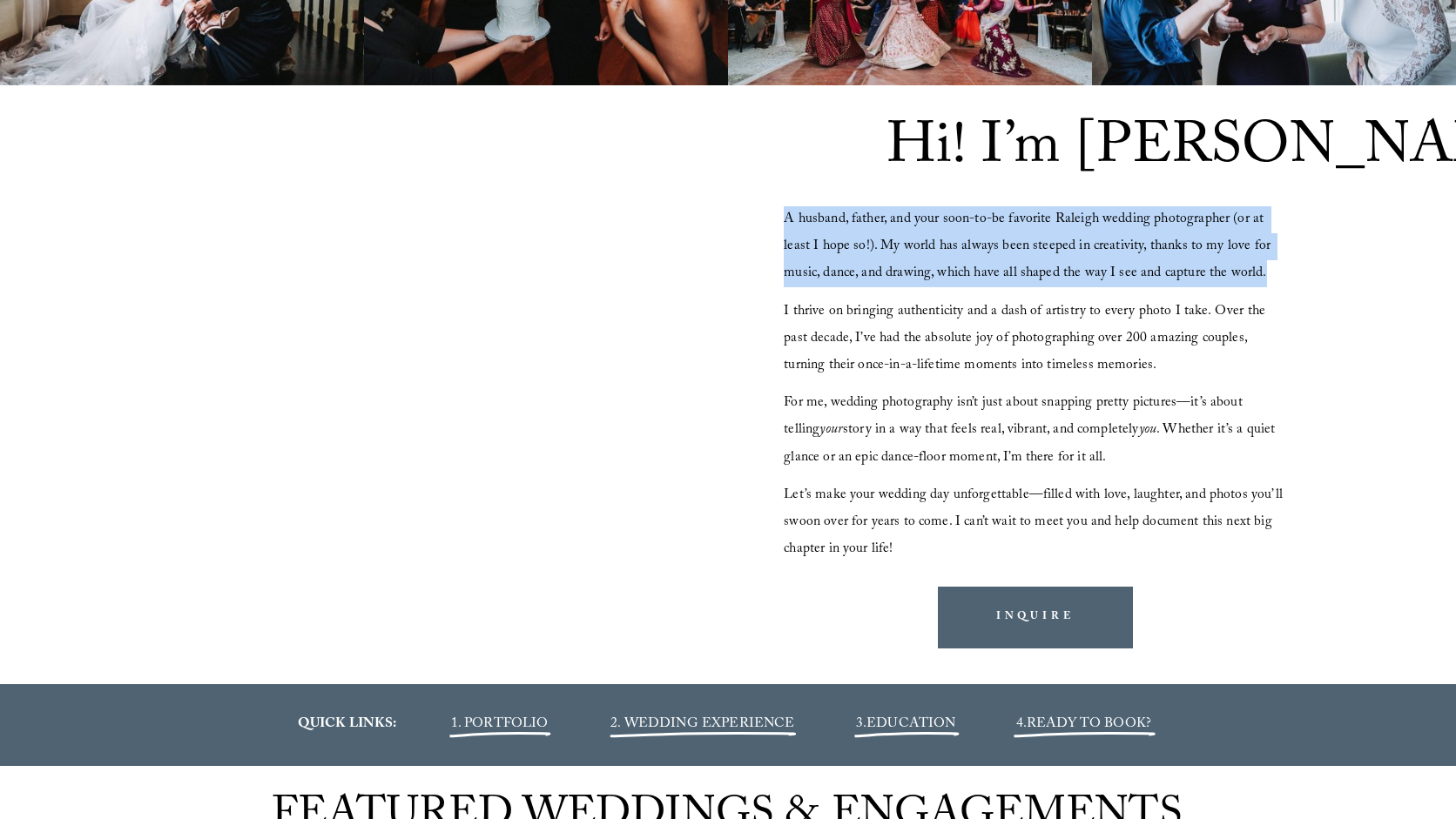
click at [905, 539] on p "Let’s make your wedding day unforgettable—filled with love, laughter, and photo…" at bounding box center [1035, 523] width 503 height 82
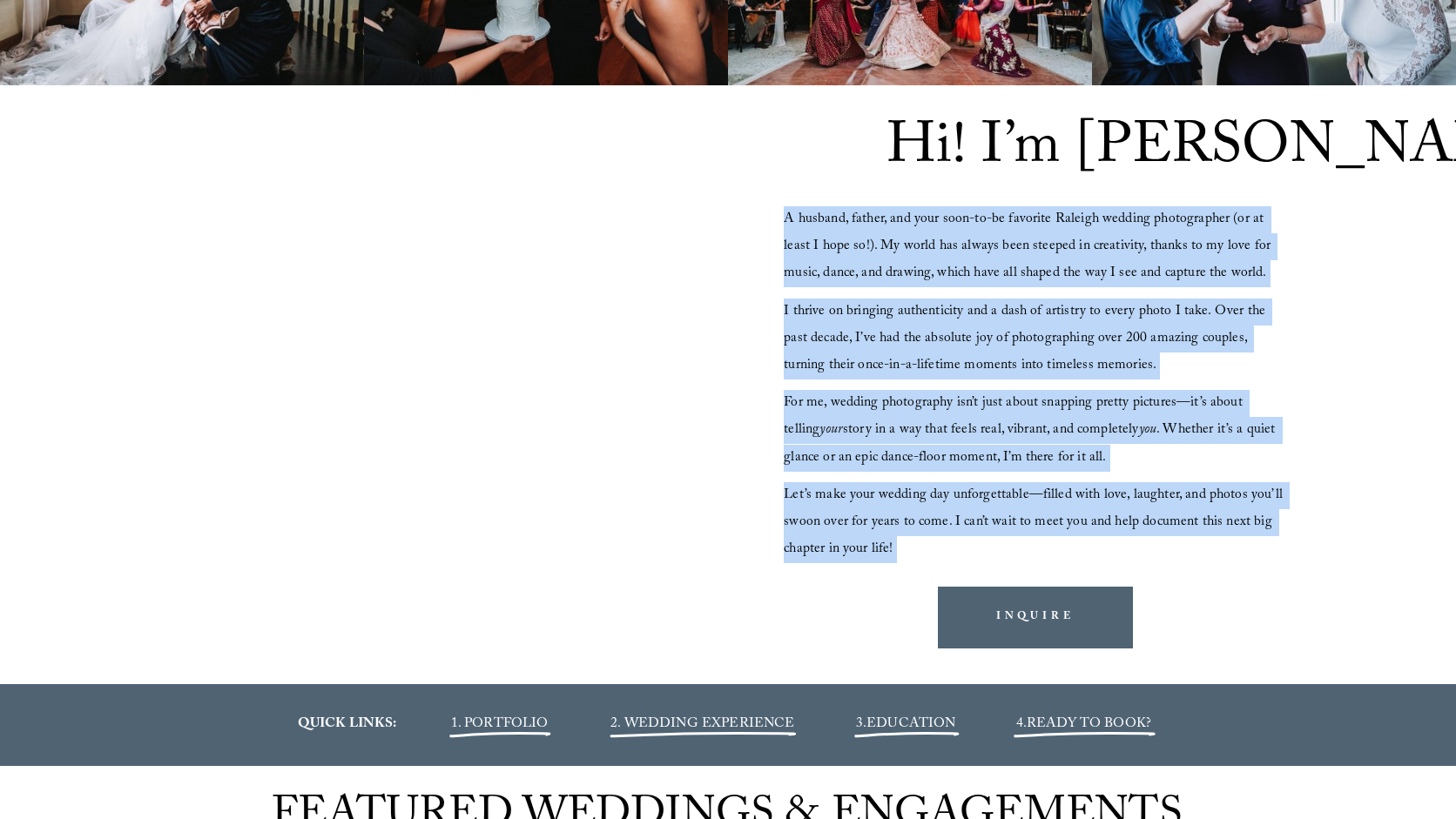
click at [799, 239] on span "A husband, father, and your soon-to-be favorite Raleigh wedding photographer (o…" at bounding box center [1029, 246] width 491 height 78
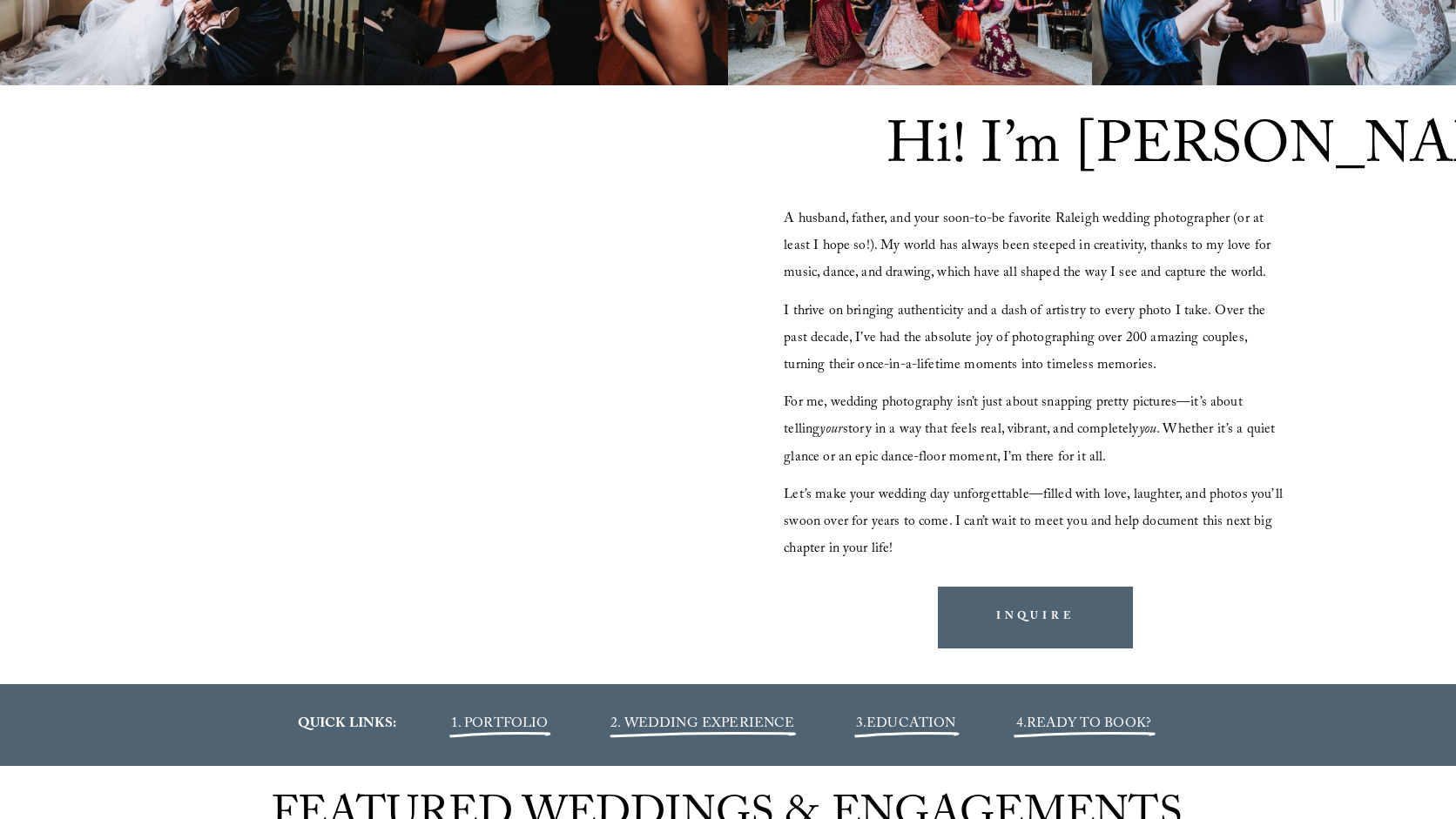
click at [799, 239] on span "A husband, father, and your soon-to-be favorite Raleigh wedding photographer (o…" at bounding box center [1029, 246] width 491 height 78
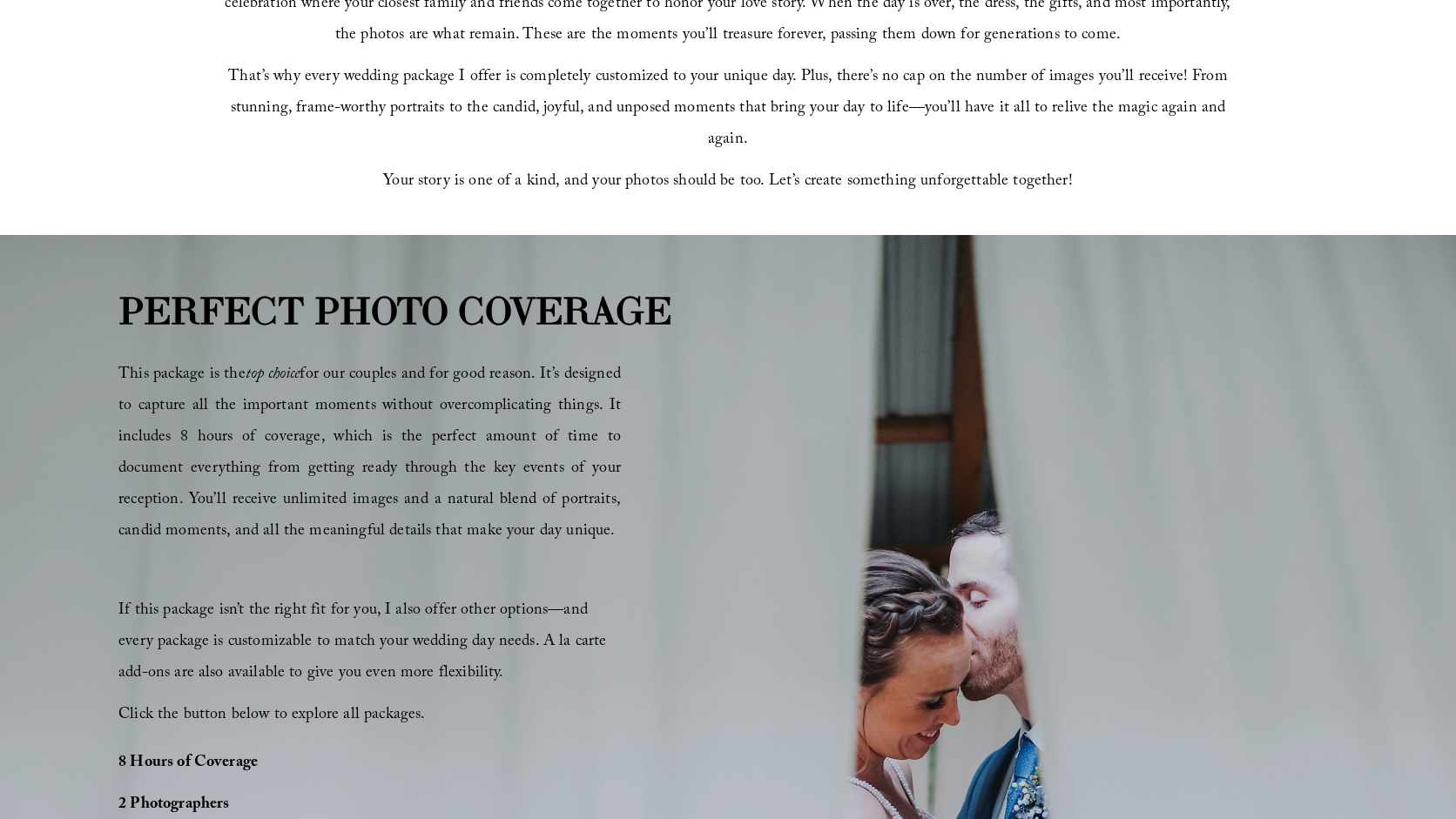
scroll to position [807, 0]
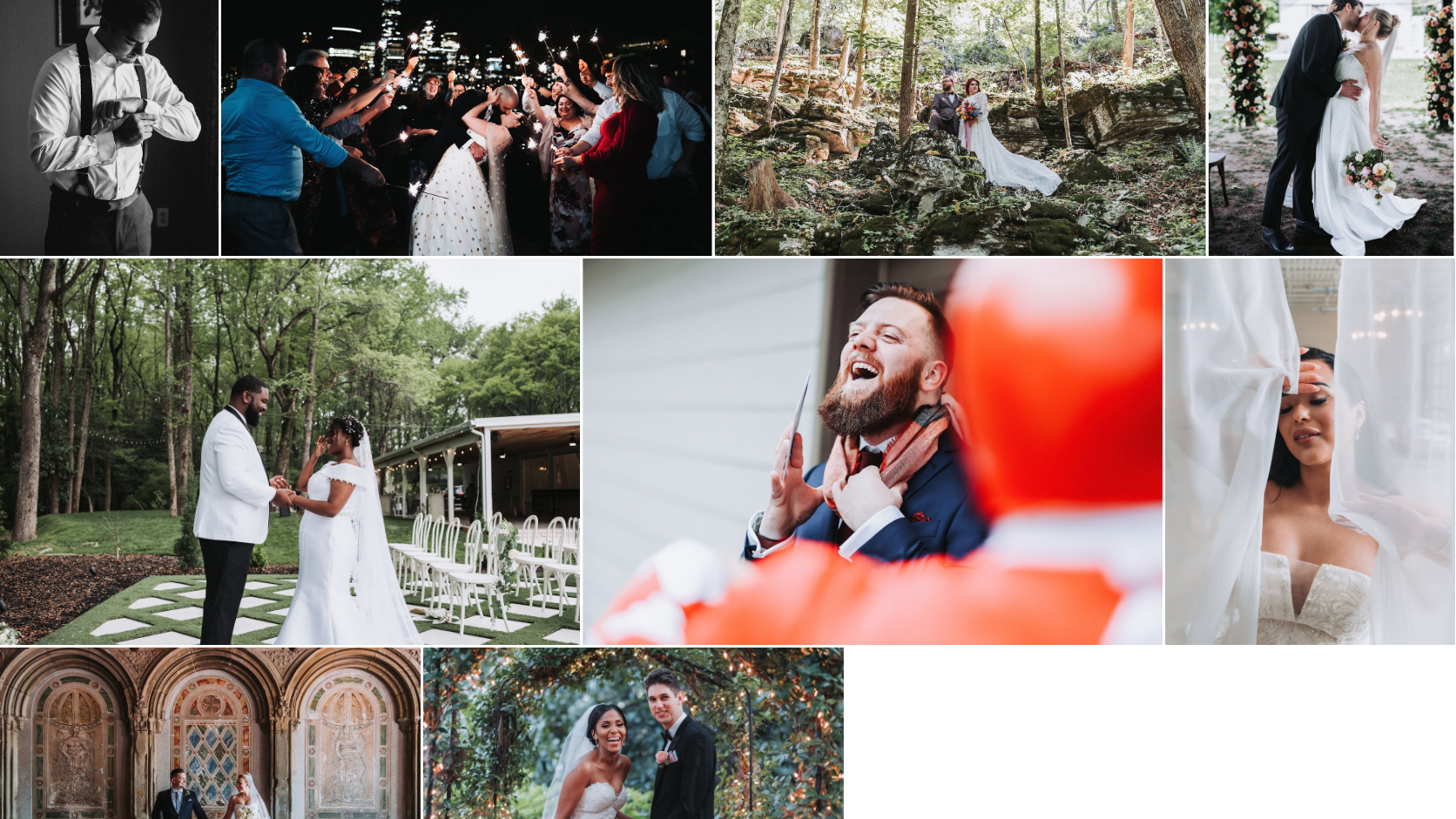
scroll to position [3089, 0]
